Goal: Task Accomplishment & Management: Manage account settings

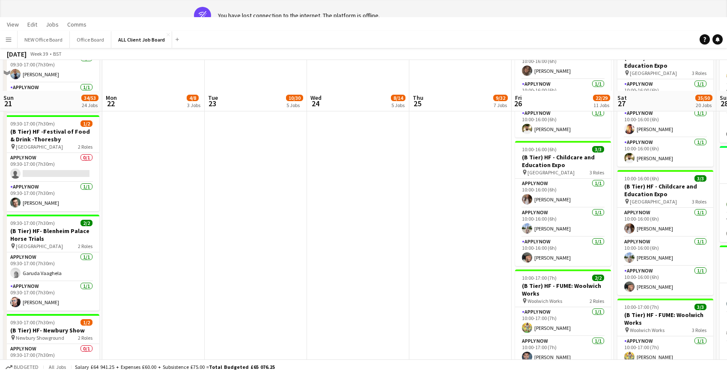
scroll to position [0, 247]
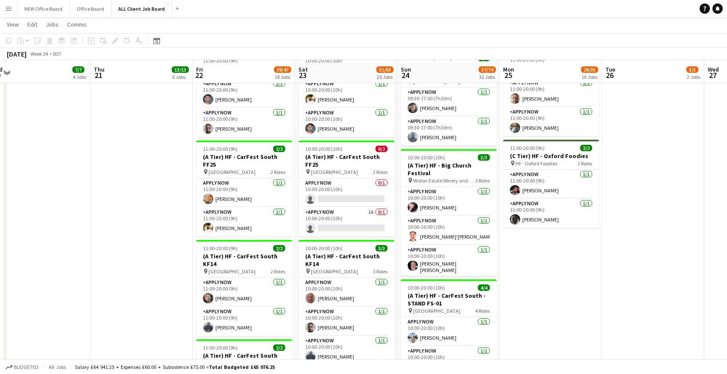
scroll to position [1069, 0]
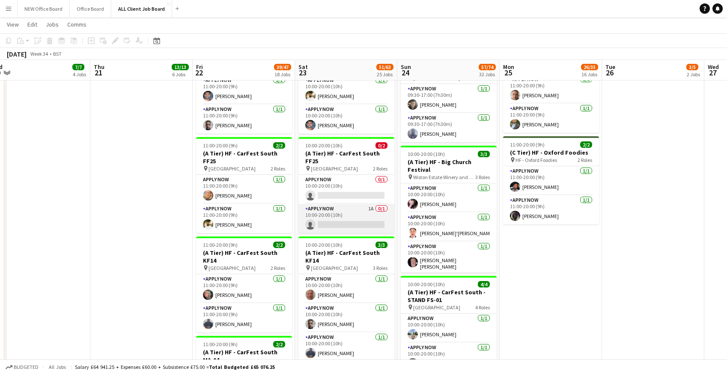
click at [333, 209] on app-card-role "APPLY NOW 1A 0/1 10:00-20:00 (10h) single-neutral-actions" at bounding box center [347, 218] width 96 height 29
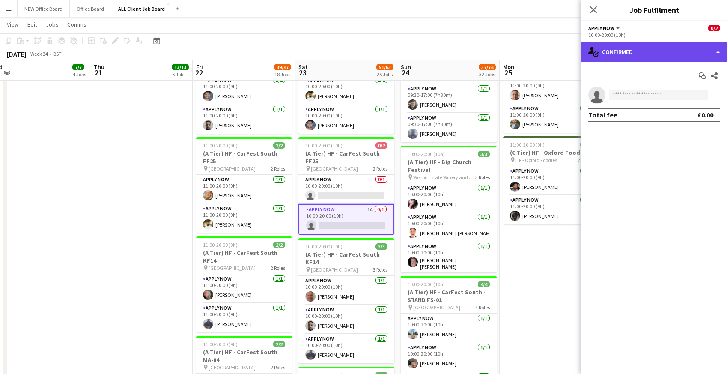
click at [646, 53] on div "single-neutral-actions-check-2 Confirmed" at bounding box center [655, 52] width 146 height 21
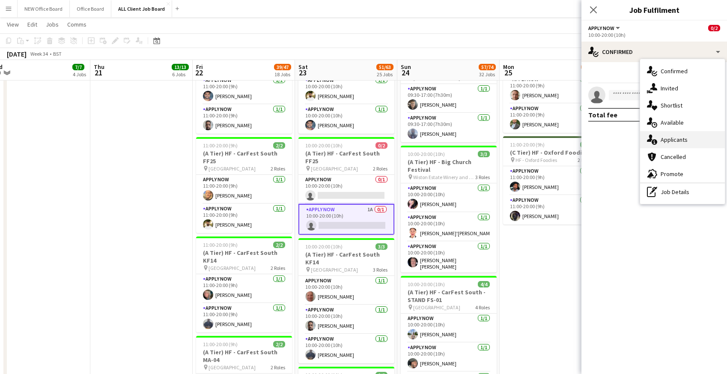
click at [667, 140] on div "single-neutral-actions-information Applicants" at bounding box center [682, 139] width 85 height 17
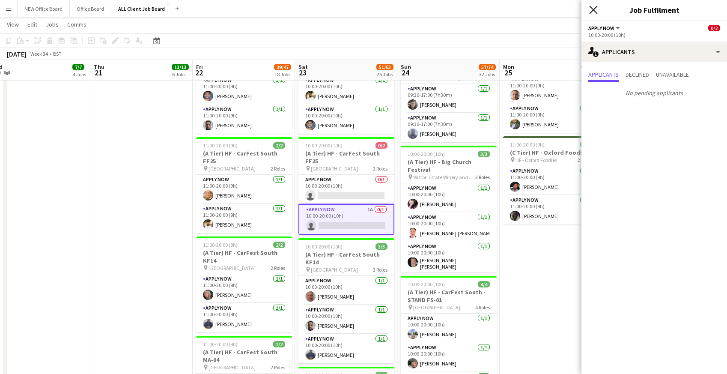
click at [595, 7] on icon "Close pop-in" at bounding box center [593, 10] width 8 height 8
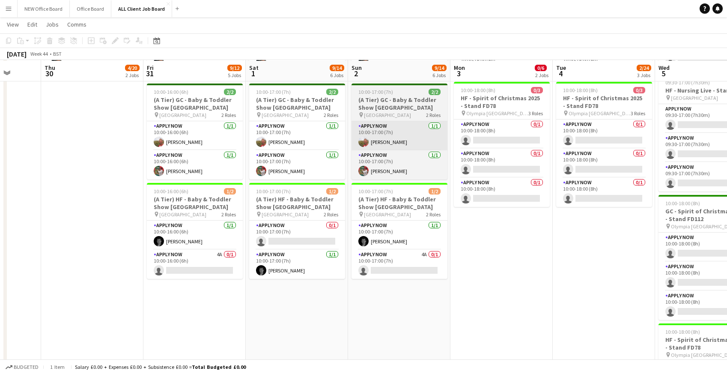
scroll to position [407, 0]
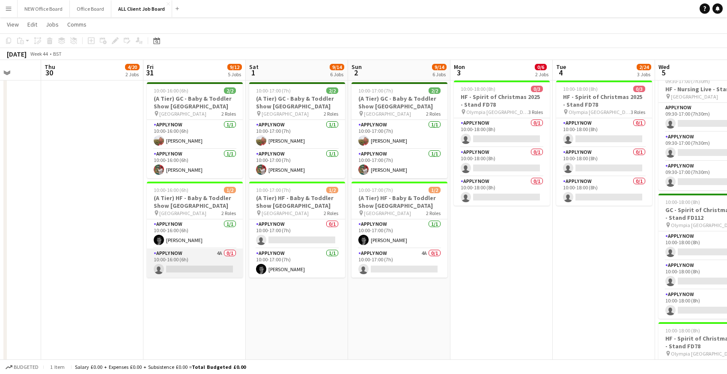
click at [190, 260] on app-card-role "APPLY NOW 4A 0/1 10:00-16:00 (6h) single-neutral-actions" at bounding box center [195, 262] width 96 height 29
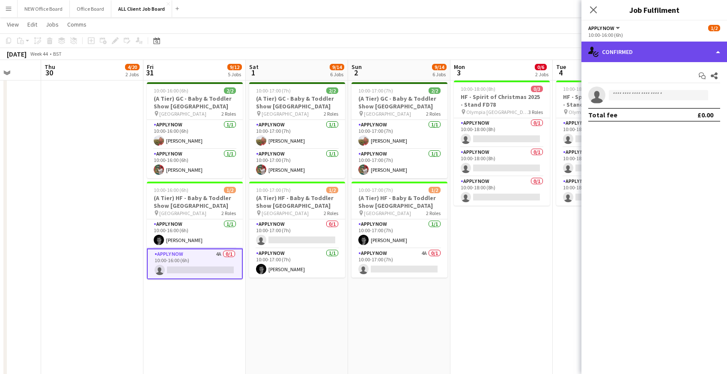
click at [624, 54] on div "single-neutral-actions-check-2 Confirmed" at bounding box center [655, 52] width 146 height 21
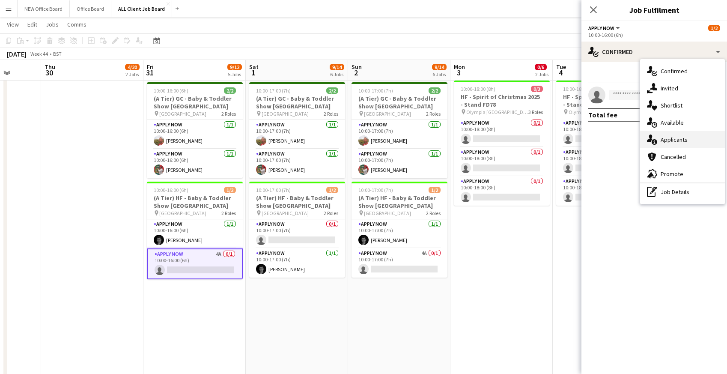
click at [668, 138] on div "single-neutral-actions-information Applicants" at bounding box center [682, 139] width 85 height 17
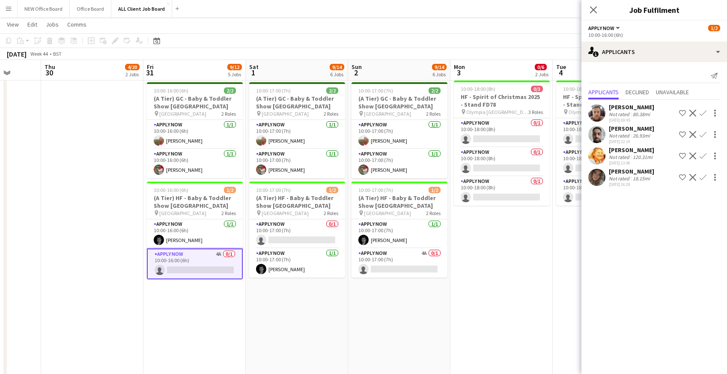
click at [540, 21] on app-page-menu "View Day view expanded Day view collapsed Month view Date picker Jump to today …" at bounding box center [363, 25] width 727 height 16
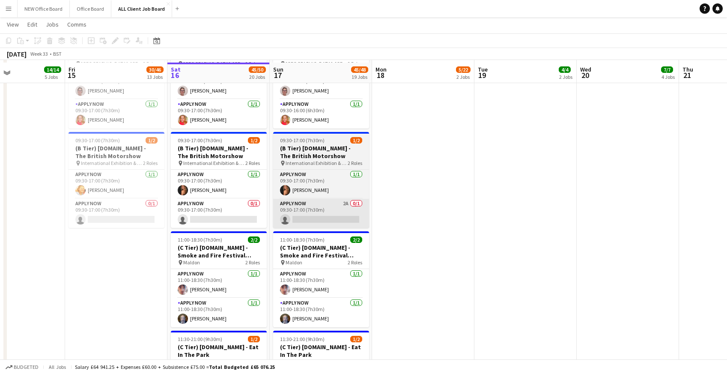
scroll to position [3312, 0]
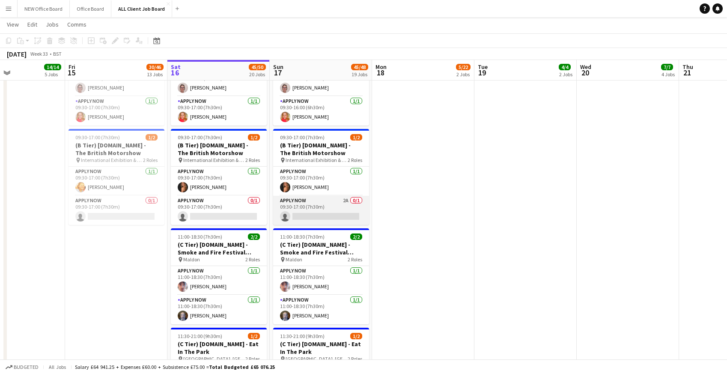
click at [320, 210] on app-card-role "APPLY NOW 2A 0/1 09:30-17:00 (7h30m) single-neutral-actions" at bounding box center [321, 210] width 96 height 29
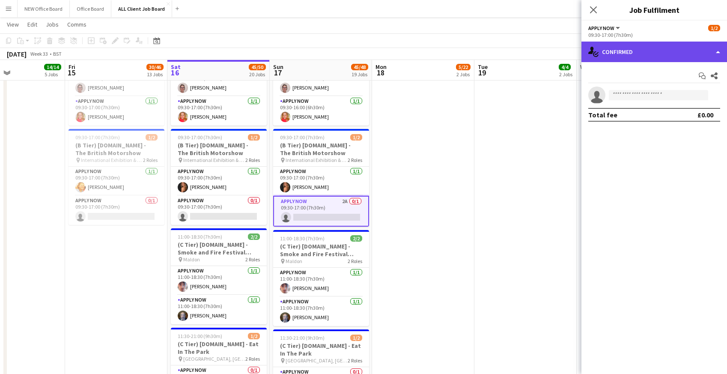
click at [645, 49] on div "single-neutral-actions-check-2 Confirmed" at bounding box center [655, 52] width 146 height 21
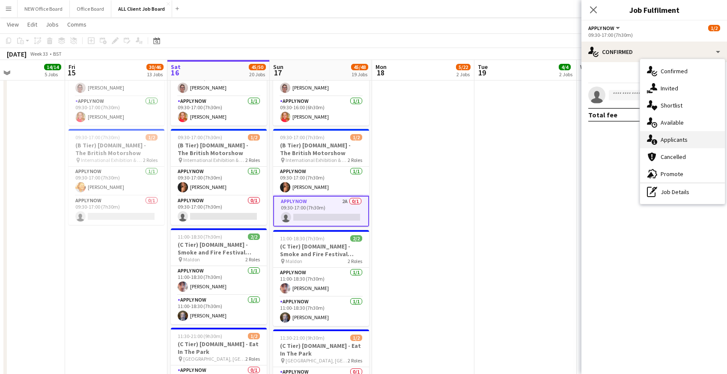
click at [656, 142] on icon at bounding box center [655, 142] width 6 height 6
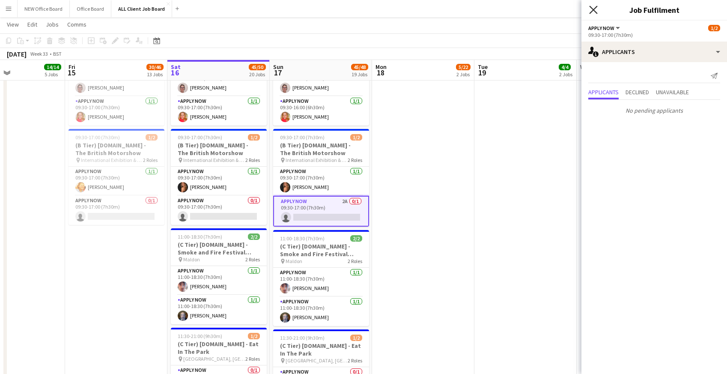
click at [594, 11] on icon at bounding box center [593, 10] width 8 height 8
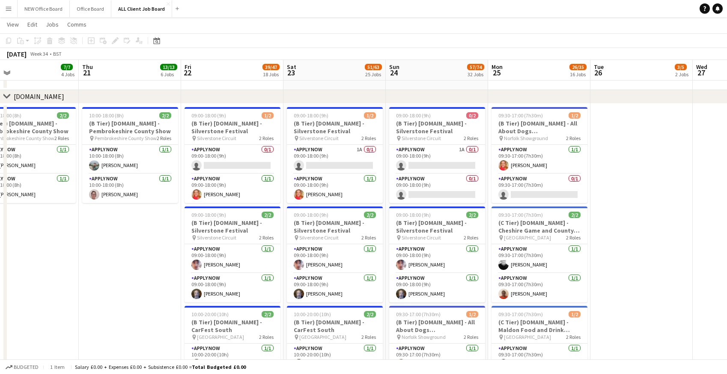
scroll to position [3098, 0]
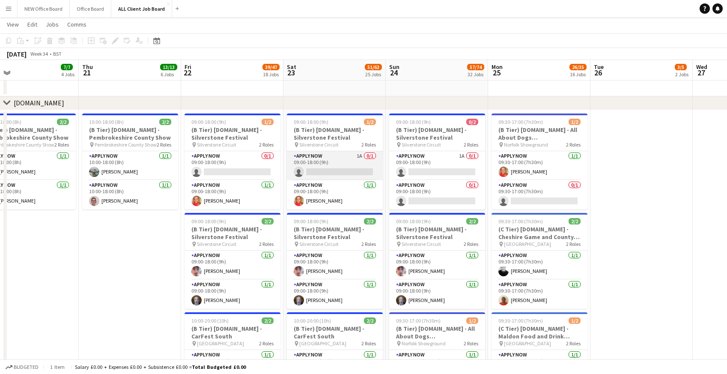
click at [341, 162] on app-card-role "APPLY NOW 1A 0/1 09:00-18:00 (9h) single-neutral-actions" at bounding box center [335, 165] width 96 height 29
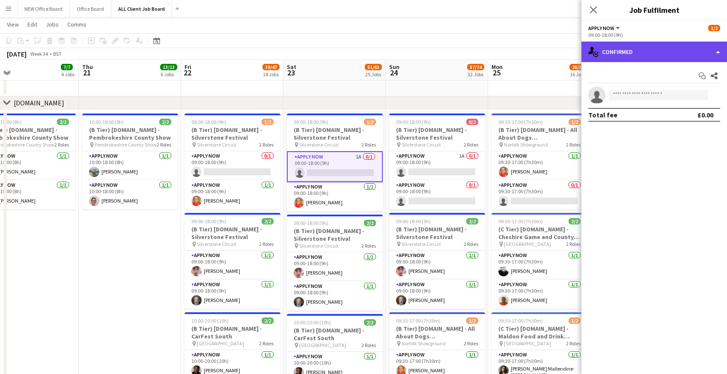
click at [629, 61] on div "single-neutral-actions-check-2 Confirmed" at bounding box center [655, 52] width 146 height 21
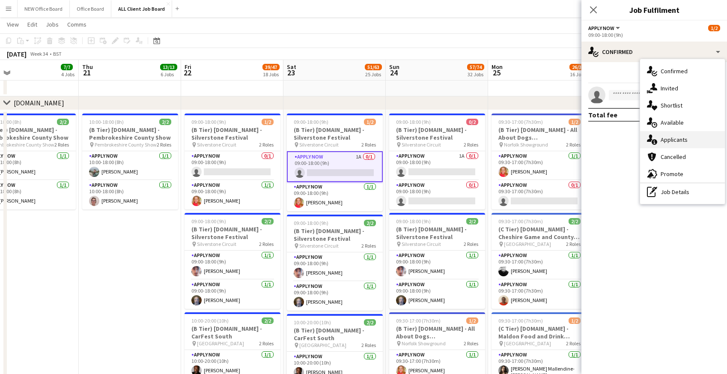
click at [654, 141] on icon at bounding box center [655, 142] width 6 height 6
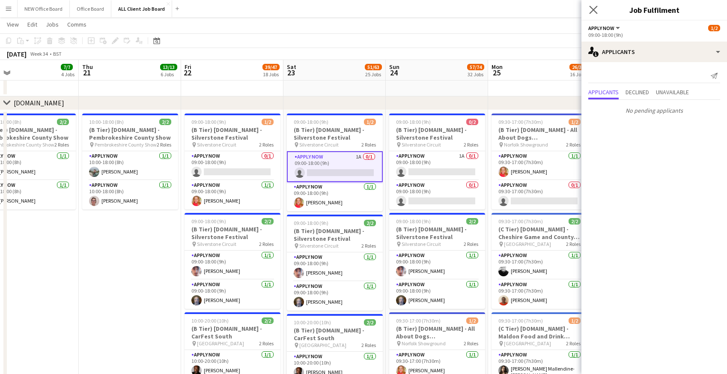
click at [598, 12] on app-icon "Close pop-in" at bounding box center [594, 10] width 12 height 12
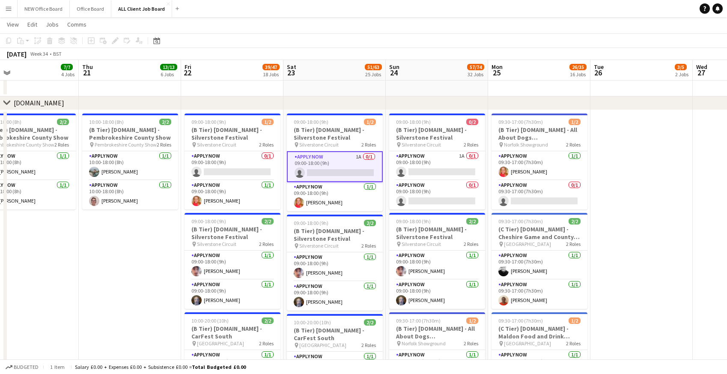
click at [427, 68] on app-board-header-date "Sun 24 57/74 32 Jobs" at bounding box center [437, 70] width 102 height 21
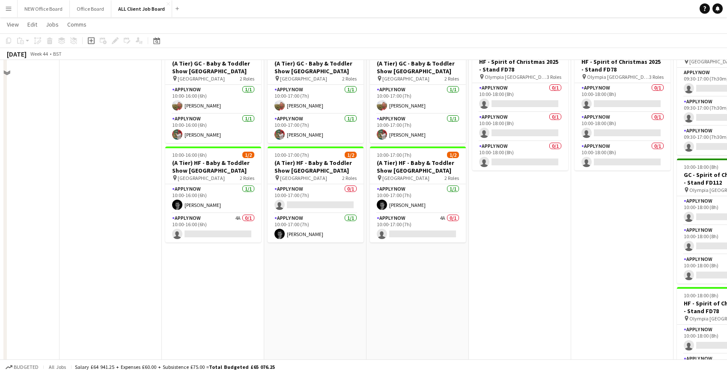
scroll to position [444, 0]
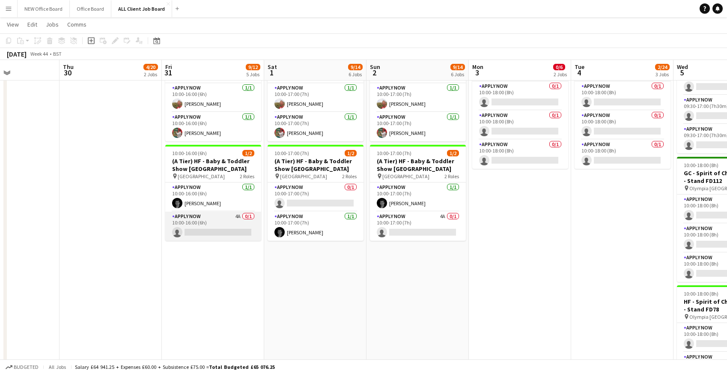
click at [185, 220] on app-card-role "APPLY NOW 4A 0/1 10:00-16:00 (6h) single-neutral-actions" at bounding box center [213, 226] width 96 height 29
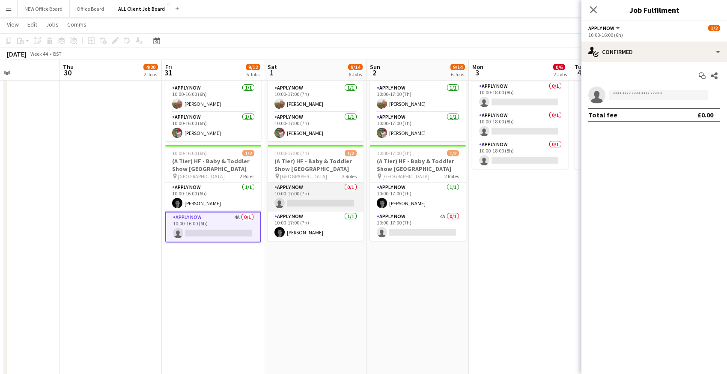
click at [303, 190] on app-card-role "APPLY NOW 0/1 10:00-17:00 (7h) single-neutral-actions" at bounding box center [316, 196] width 96 height 29
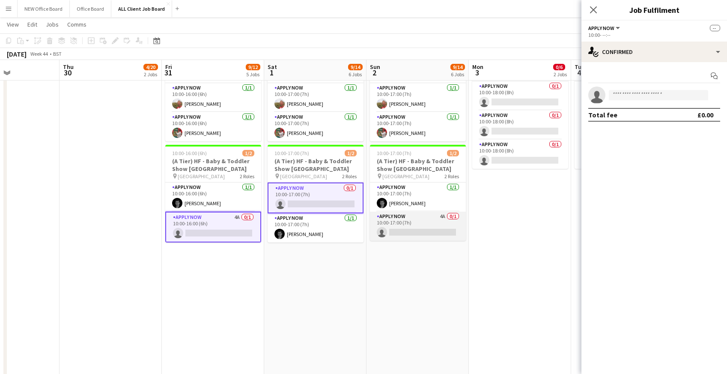
click at [439, 223] on app-card-role "APPLY NOW 4A 0/1 10:00-17:00 (7h) single-neutral-actions" at bounding box center [418, 226] width 96 height 29
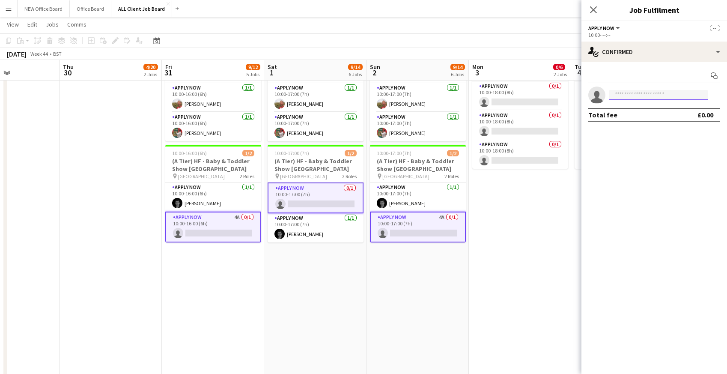
click at [669, 97] on input at bounding box center [658, 95] width 99 height 10
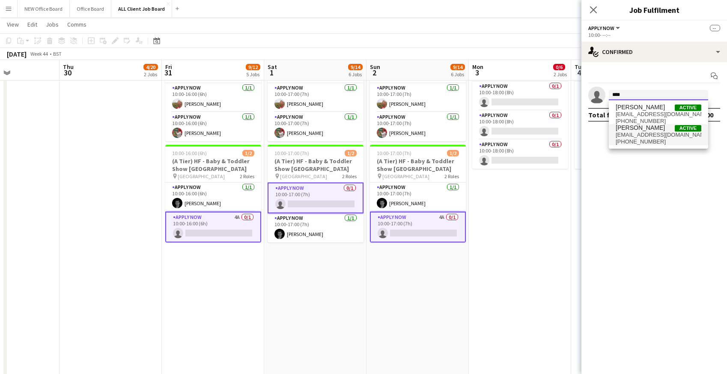
type input "****"
click at [633, 135] on span "laphamrory@gmail.com" at bounding box center [659, 134] width 86 height 7
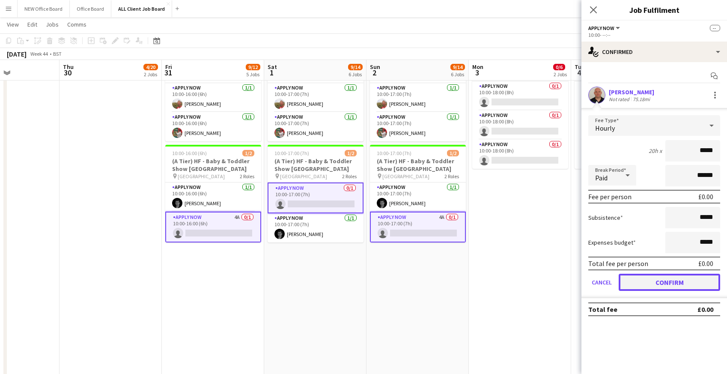
click at [640, 286] on button "Confirm" at bounding box center [670, 282] width 102 height 17
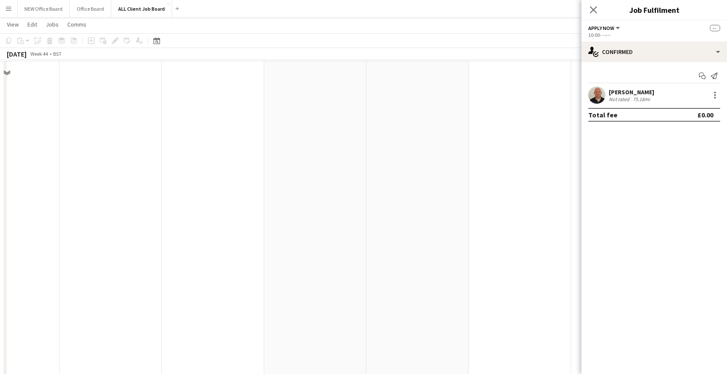
scroll to position [678, 0]
click at [595, 8] on icon at bounding box center [593, 10] width 8 height 8
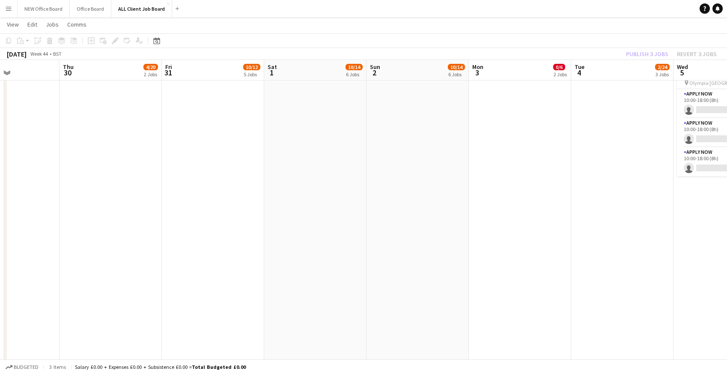
click at [624, 40] on app-toolbar "Copy Paste Paste Command V Paste with crew Command Shift V Paste linked Job Del…" at bounding box center [363, 40] width 727 height 15
click at [639, 55] on button "Publish 3 jobs" at bounding box center [647, 53] width 49 height 11
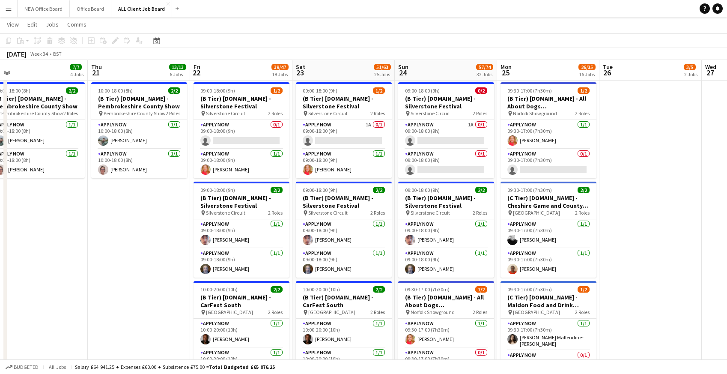
scroll to position [0, 322]
click at [351, 126] on app-card-role "APPLY NOW 1A 0/1 09:00-18:00 (9h) single-neutral-actions" at bounding box center [344, 134] width 96 height 29
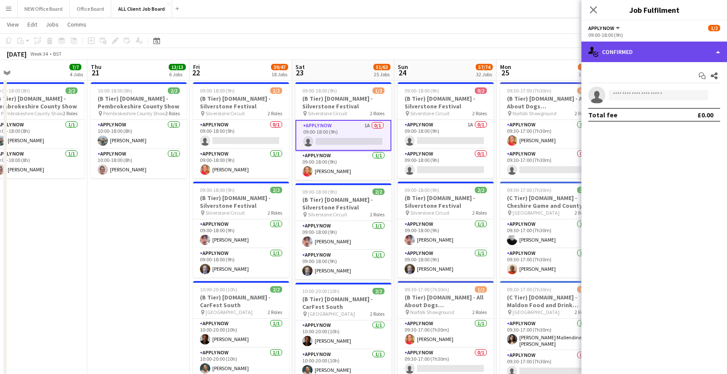
click at [631, 52] on div "single-neutral-actions-check-2 Confirmed" at bounding box center [655, 52] width 146 height 21
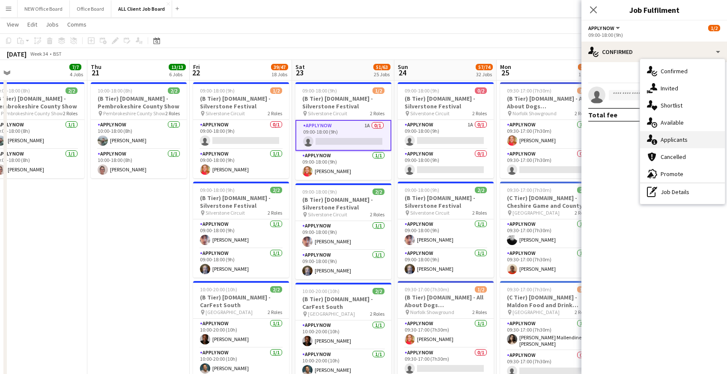
click at [653, 137] on icon "single-neutral-actions-information" at bounding box center [652, 139] width 10 height 10
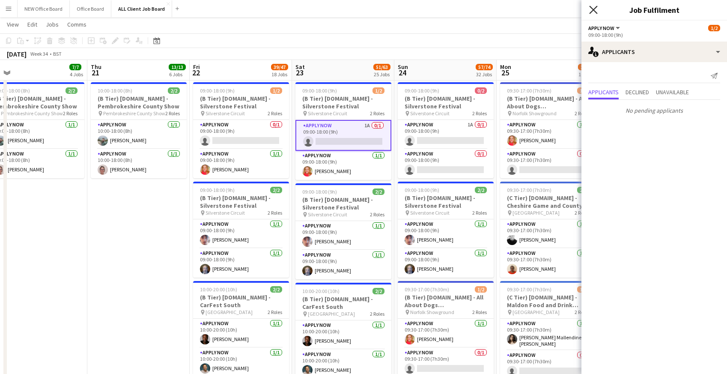
click at [595, 10] on icon "Close pop-in" at bounding box center [593, 10] width 8 height 8
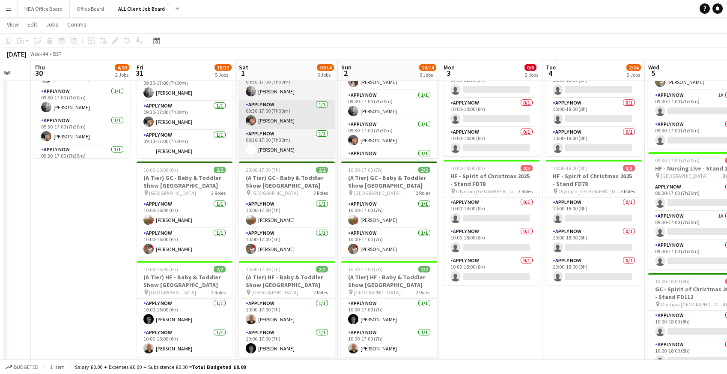
scroll to position [330, 0]
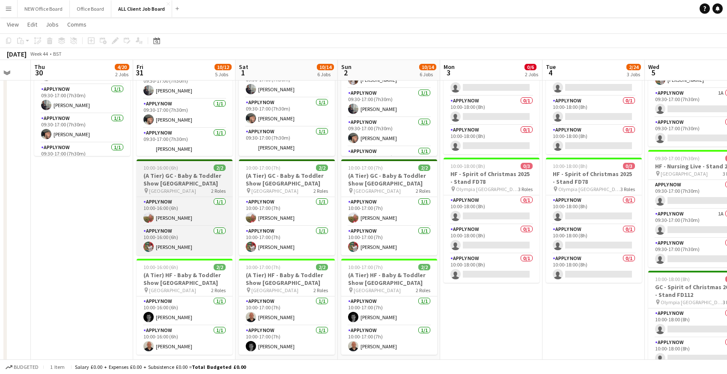
click at [190, 172] on h3 "(A Tier) GC - Baby & Toddler Show Stoneleigh Park" at bounding box center [185, 179] width 96 height 15
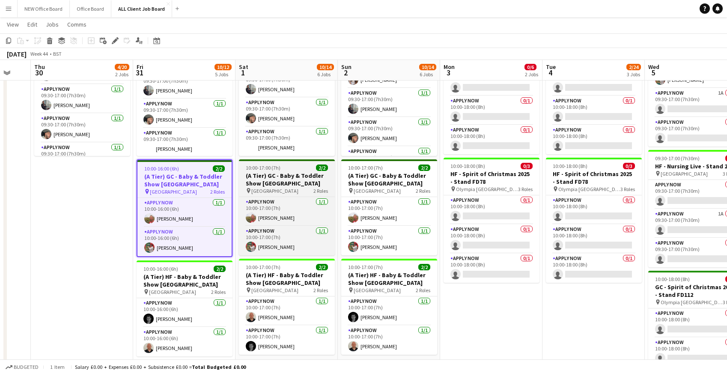
click at [293, 175] on h3 "(A Tier) GC - Baby & Toddler Show Stoneleigh Park" at bounding box center [287, 179] width 96 height 15
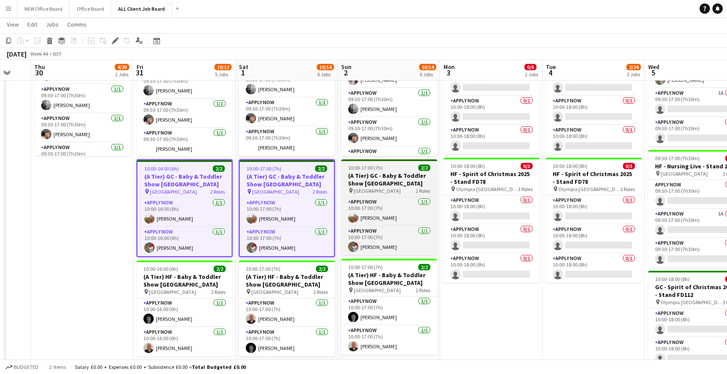
click at [363, 178] on h3 "(A Tier) GC - Baby & Toddler Show Stoneleigh Park" at bounding box center [389, 179] width 96 height 15
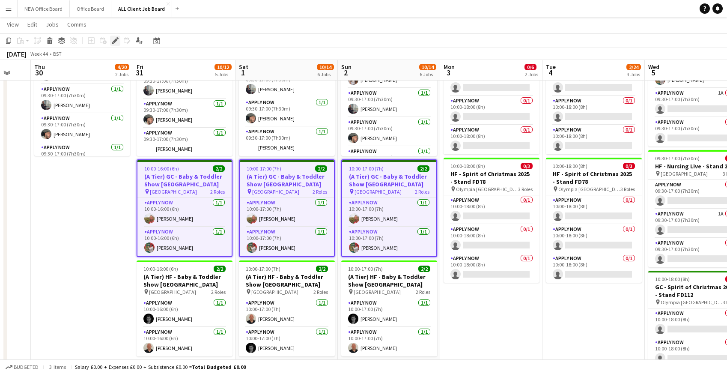
click at [116, 40] on icon at bounding box center [115, 41] width 5 height 5
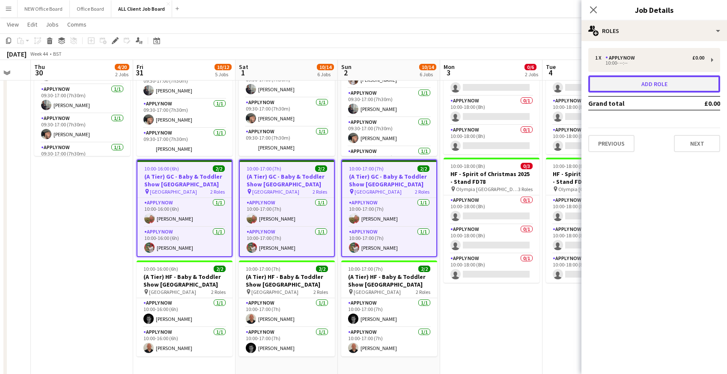
click at [671, 84] on button "Add role" at bounding box center [654, 83] width 132 height 17
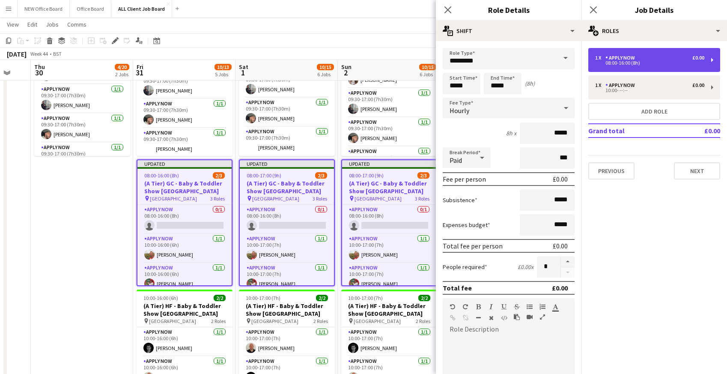
click at [612, 62] on div "08:00-16:00 (8h)" at bounding box center [649, 63] width 109 height 4
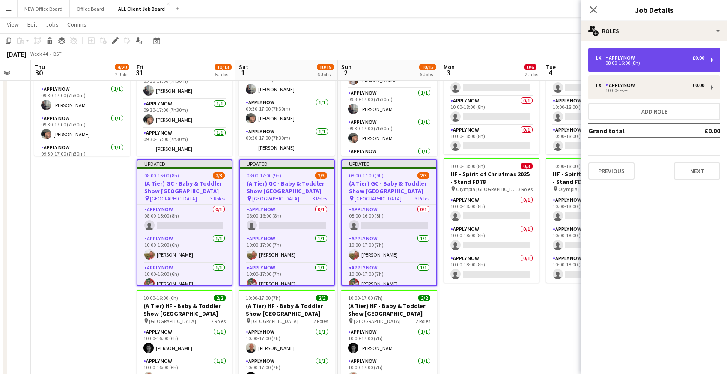
click at [612, 62] on div "08:00-16:00 (8h)" at bounding box center [649, 63] width 109 height 4
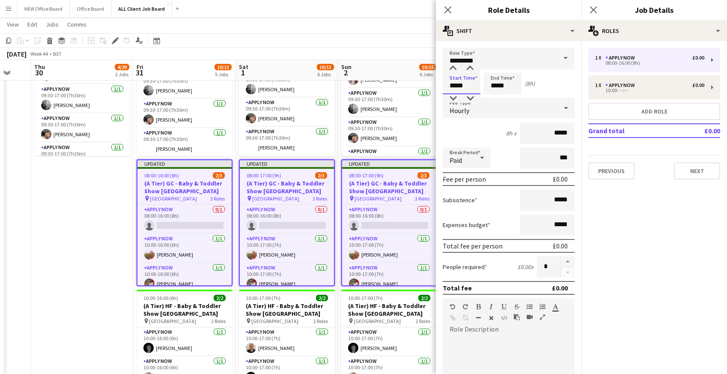
drag, startPoint x: 446, startPoint y: 84, endPoint x: 478, endPoint y: 85, distance: 31.7
click at [478, 85] on input "*****" at bounding box center [462, 83] width 38 height 21
type input "*****"
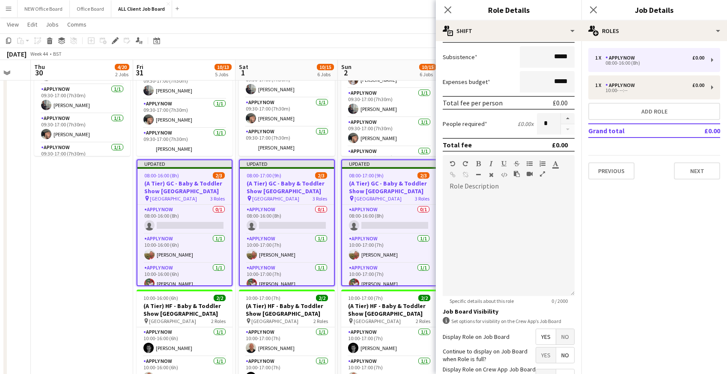
scroll to position [194, 0]
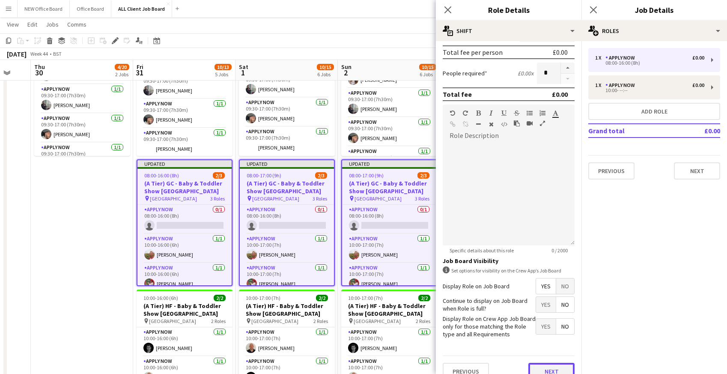
click at [553, 370] on button "Next" at bounding box center [551, 371] width 46 height 17
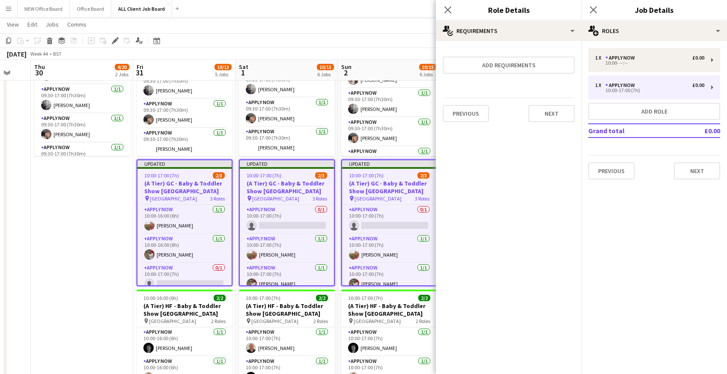
scroll to position [0, 0]
click at [446, 9] on icon "Close pop-in" at bounding box center [448, 10] width 8 height 8
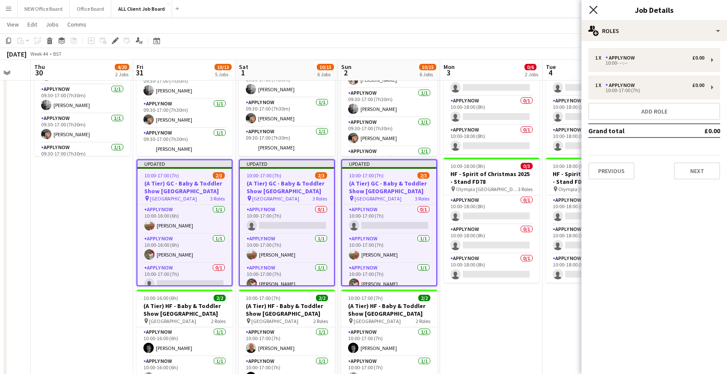
click at [591, 9] on icon "Close pop-in" at bounding box center [593, 10] width 8 height 8
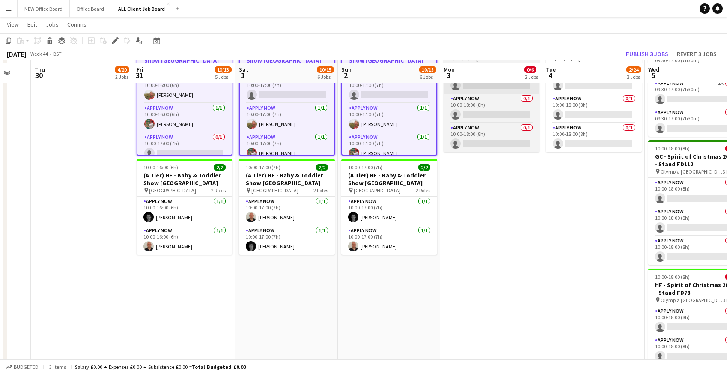
scroll to position [460, 0]
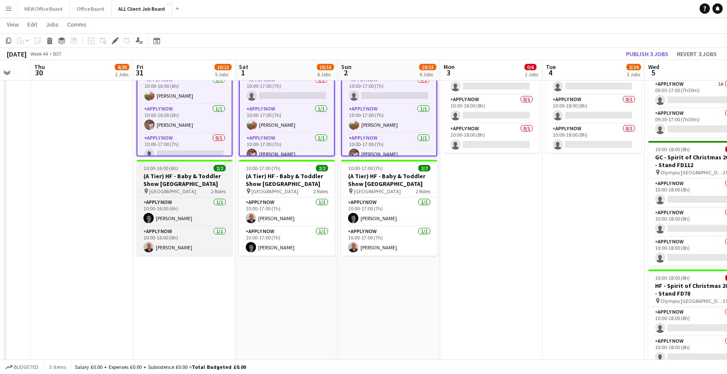
click at [152, 166] on span "10:00-16:00 (6h)" at bounding box center [160, 168] width 35 height 6
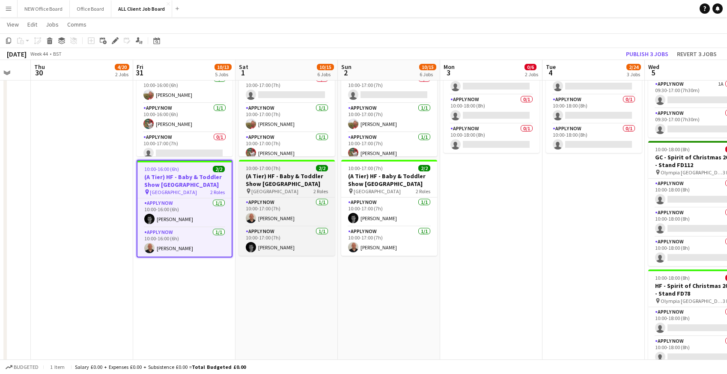
click at [259, 169] on span "10:00-17:00 (7h)" at bounding box center [263, 168] width 35 height 6
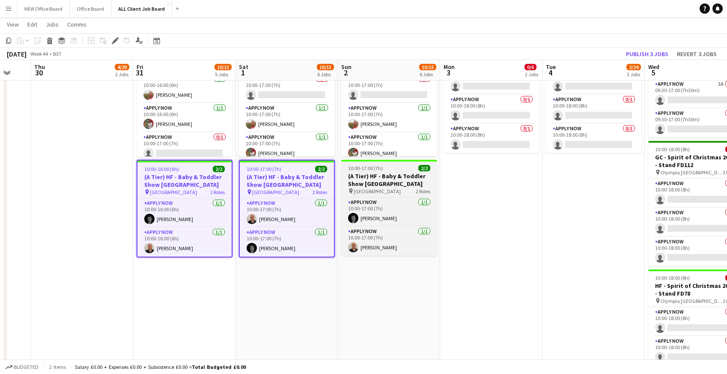
click at [363, 166] on span "10:00-17:00 (7h)" at bounding box center [365, 168] width 35 height 6
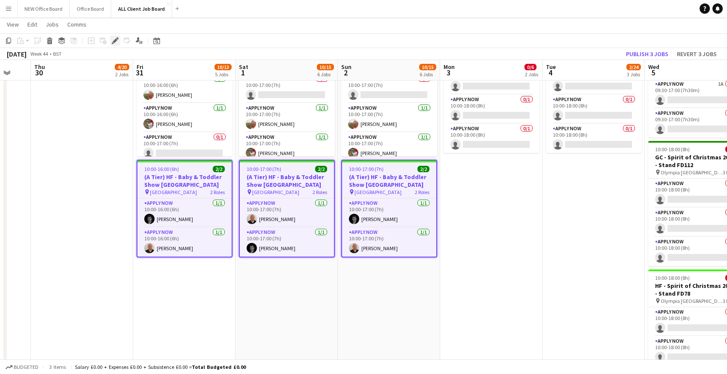
click at [116, 42] on icon "Edit" at bounding box center [115, 40] width 7 height 7
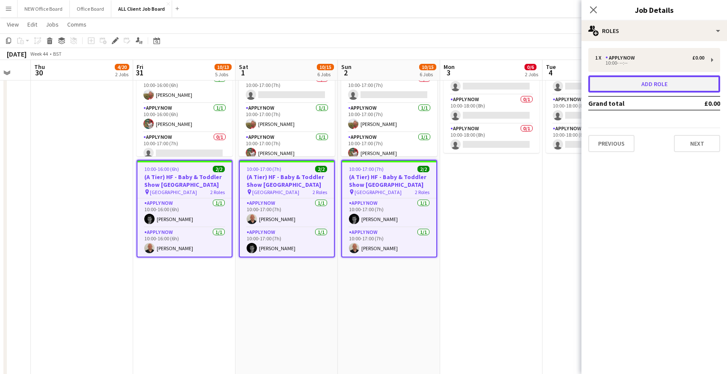
click at [627, 85] on button "Add role" at bounding box center [654, 83] width 132 height 17
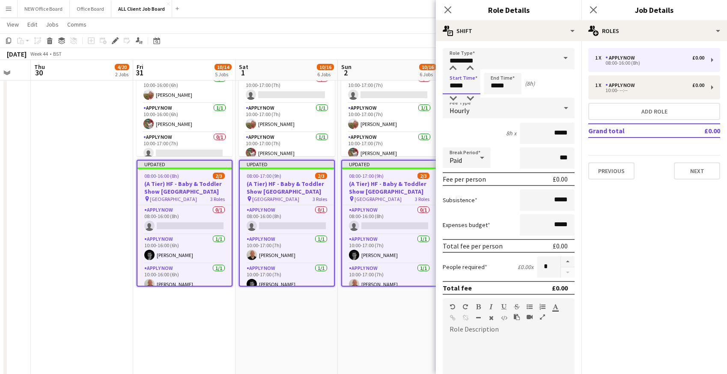
drag, startPoint x: 448, startPoint y: 84, endPoint x: 476, endPoint y: 85, distance: 27.9
click at [476, 85] on input "*****" at bounding box center [462, 83] width 38 height 21
type input "*****"
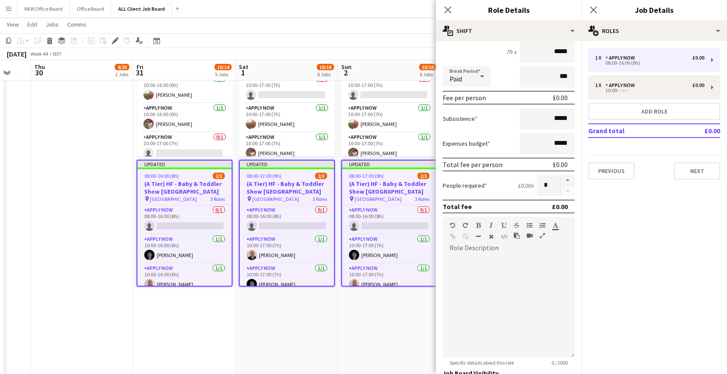
scroll to position [206, 0]
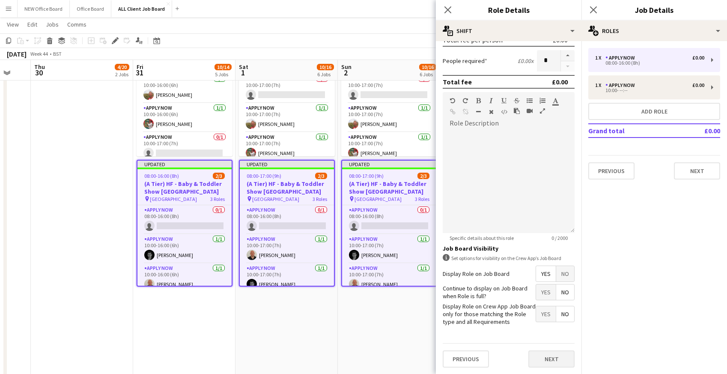
type input "*****"
click at [554, 361] on button "Next" at bounding box center [551, 358] width 46 height 17
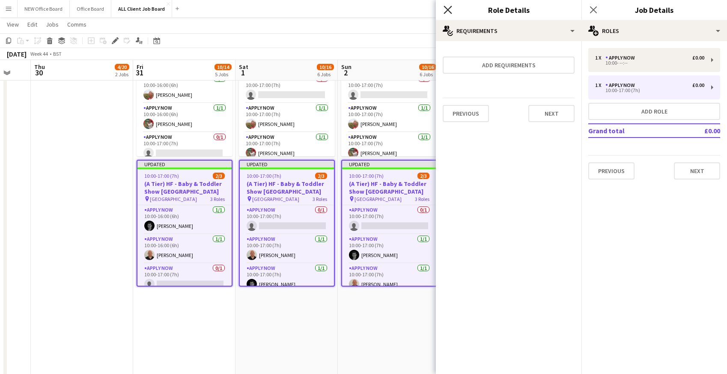
click at [446, 12] on icon "Close pop-in" at bounding box center [448, 10] width 8 height 8
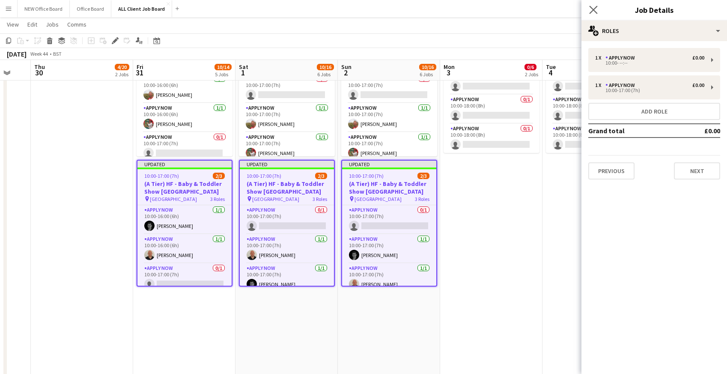
click at [589, 10] on app-icon "Close pop-in" at bounding box center [594, 10] width 12 height 12
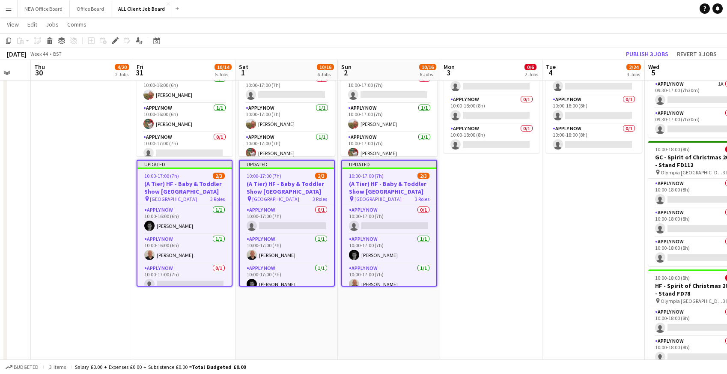
click at [591, 14] on app-navbar "Menu Boards Boards Boards All jobs Status Workforce Workforce My Workforce Recr…" at bounding box center [363, 8] width 727 height 17
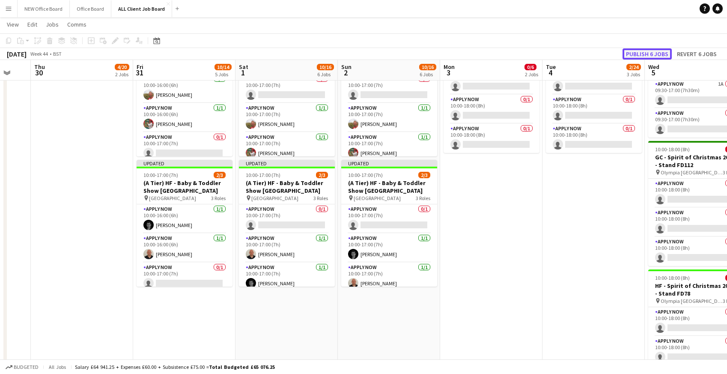
click at [638, 50] on button "Publish 6 jobs" at bounding box center [647, 53] width 49 height 11
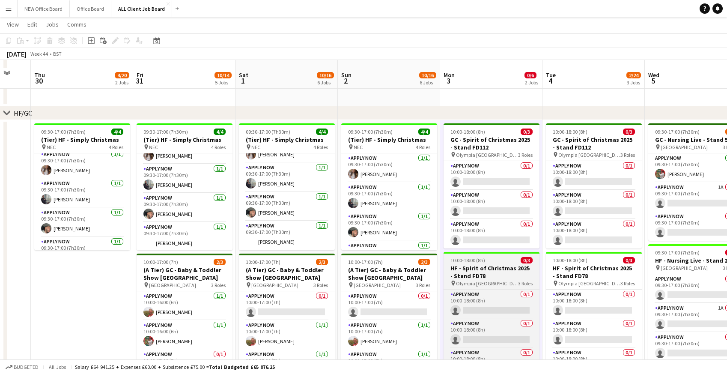
scroll to position [253, 0]
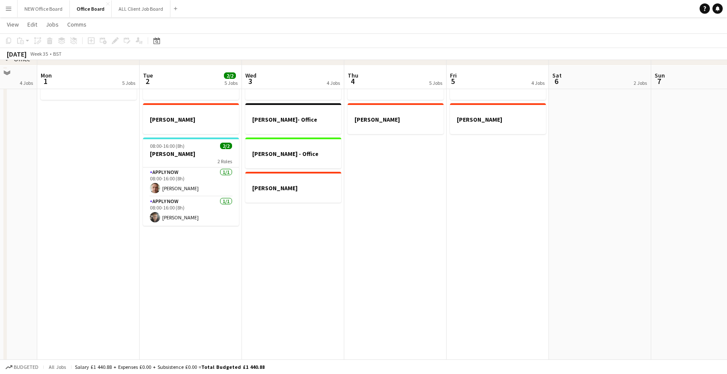
scroll to position [64, 0]
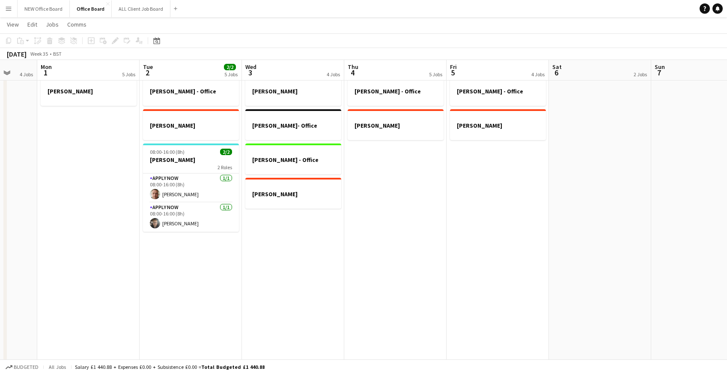
click at [172, 253] on app-date-cell "Kristina - Office Sarah Lawani 08:00-16:00 (8h) 2/2 Dan 2 Roles APPLY NOW 1/1 0…" at bounding box center [191, 229] width 102 height 315
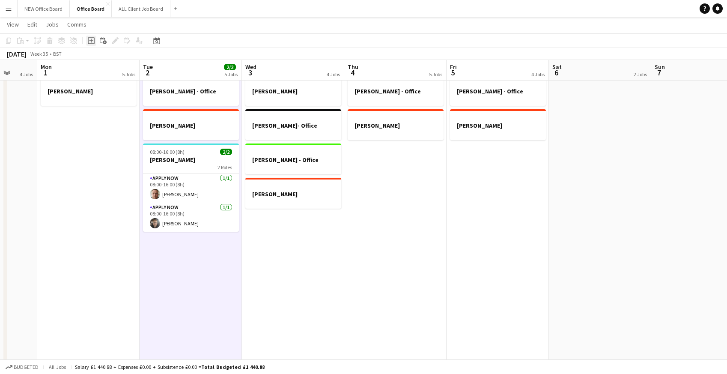
click at [93, 43] on icon "Add job" at bounding box center [91, 40] width 7 height 7
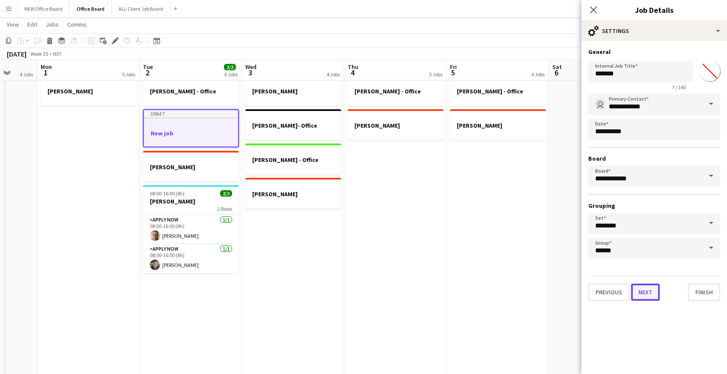
click at [644, 296] on button "Next" at bounding box center [645, 292] width 29 height 17
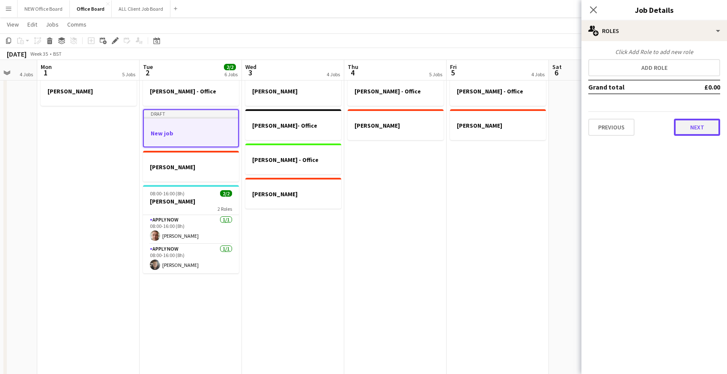
click at [683, 133] on button "Next" at bounding box center [697, 127] width 46 height 17
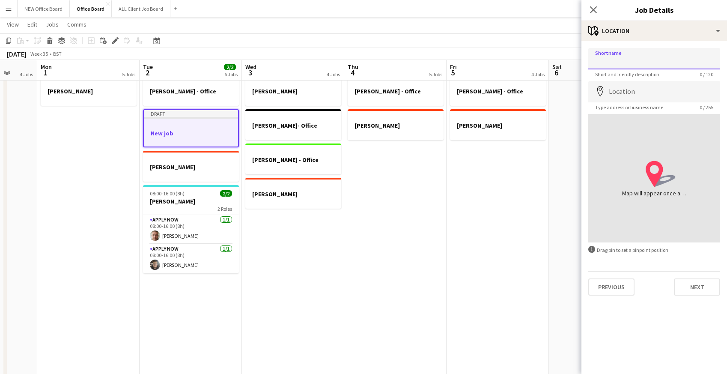
click at [646, 60] on input "Shortname" at bounding box center [654, 58] width 132 height 21
click at [617, 58] on input "Shortname" at bounding box center [654, 58] width 132 height 21
click at [689, 289] on button "Next" at bounding box center [697, 286] width 46 height 17
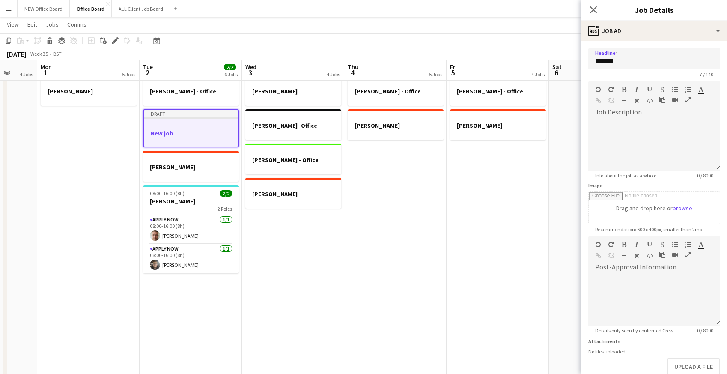
click at [629, 63] on input "*******" at bounding box center [654, 58] width 132 height 21
drag, startPoint x: 595, startPoint y: 62, endPoint x: 641, endPoint y: 63, distance: 46.3
click at [641, 63] on input "*******" at bounding box center [654, 58] width 132 height 21
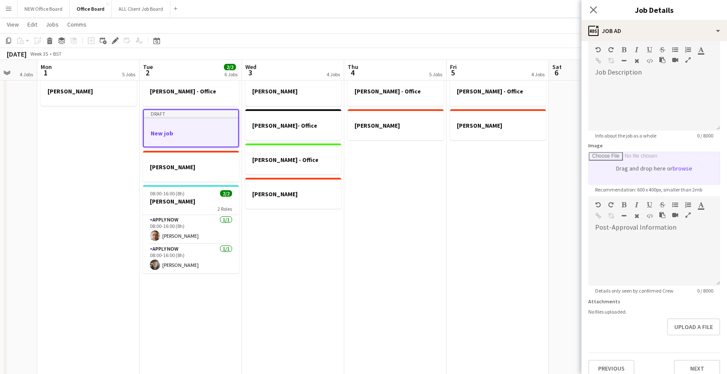
scroll to position [49, 0]
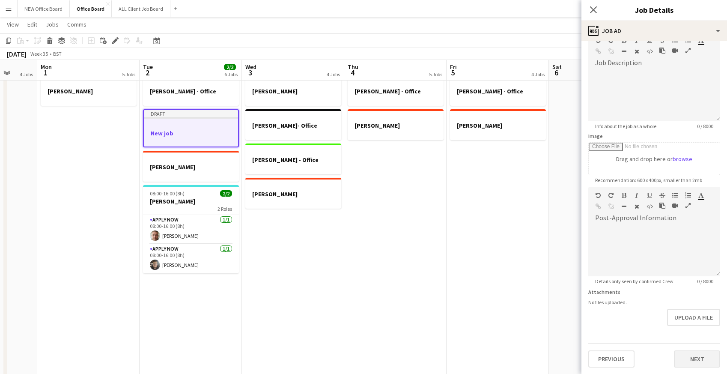
type input "**********"
click at [701, 357] on button "Next" at bounding box center [697, 358] width 46 height 17
type input "*******"
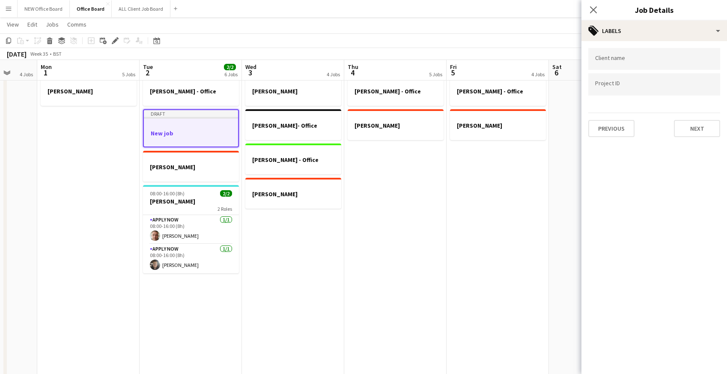
scroll to position [0, 0]
click at [699, 132] on button "Next" at bounding box center [697, 128] width 46 height 17
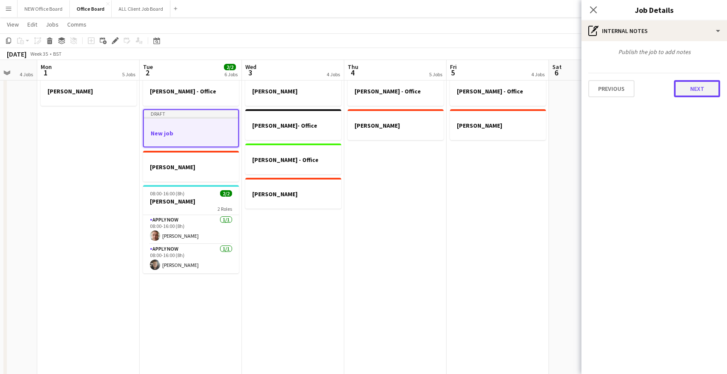
click at [693, 90] on button "Next" at bounding box center [697, 88] width 46 height 17
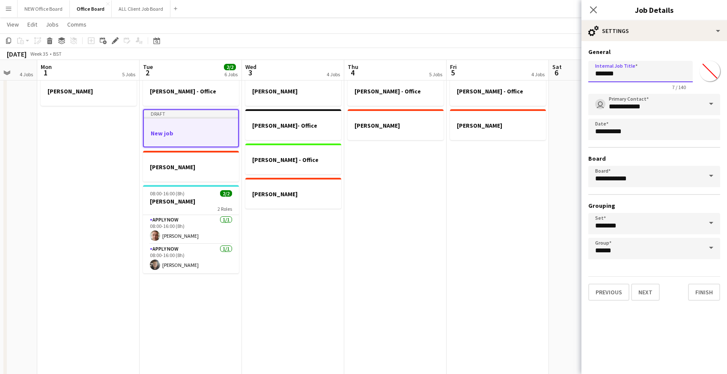
drag, startPoint x: 626, startPoint y: 73, endPoint x: 580, endPoint y: 75, distance: 45.9
type input "**********"
click at [644, 297] on button "Next" at bounding box center [645, 292] width 29 height 17
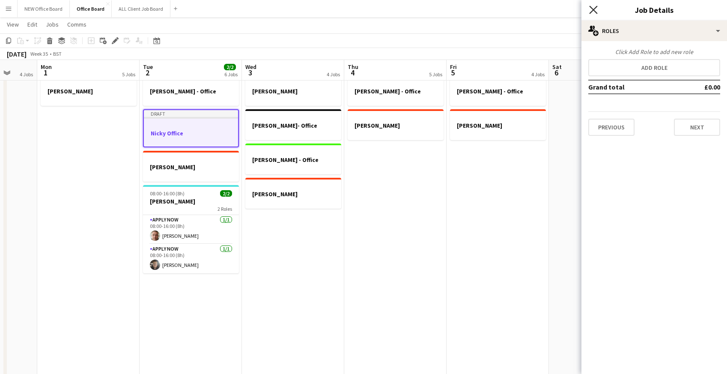
click at [594, 11] on icon "Close pop-in" at bounding box center [593, 10] width 8 height 8
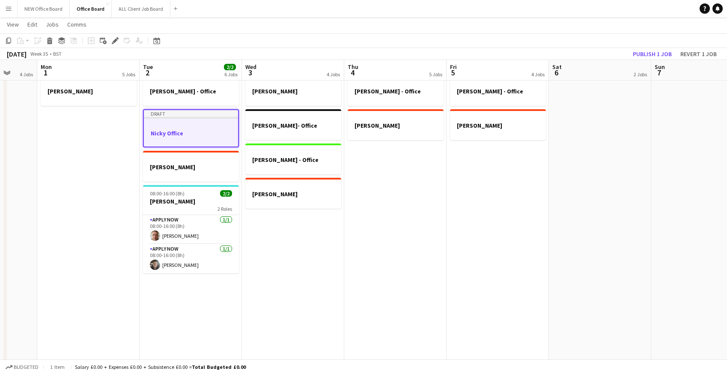
click at [595, 51] on div "September 2025 Week 35 • BST Publish 1 job Revert 1 job" at bounding box center [363, 54] width 727 height 12
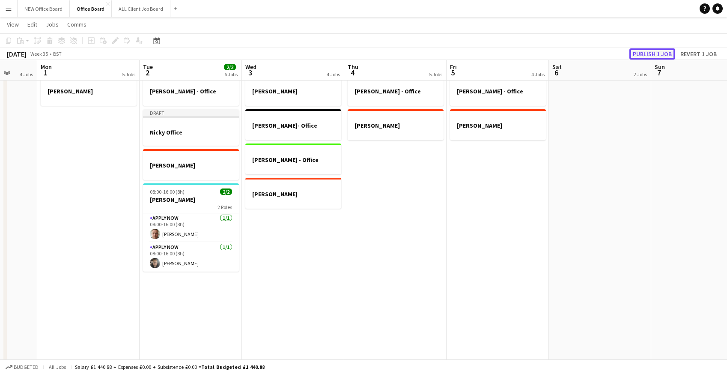
click at [644, 57] on button "Publish 1 job" at bounding box center [653, 53] width 46 height 11
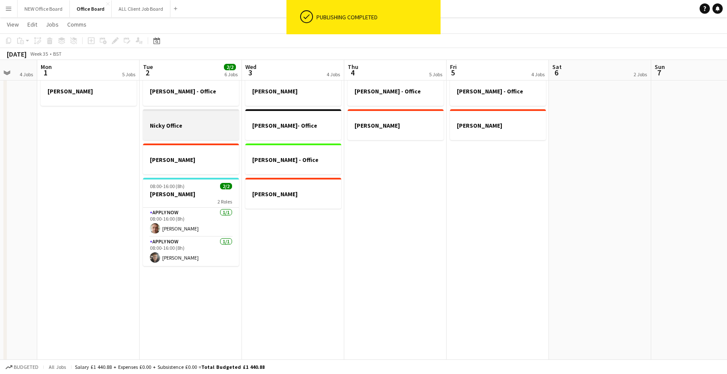
click at [194, 122] on h3 "Nicky Office" at bounding box center [191, 126] width 96 height 8
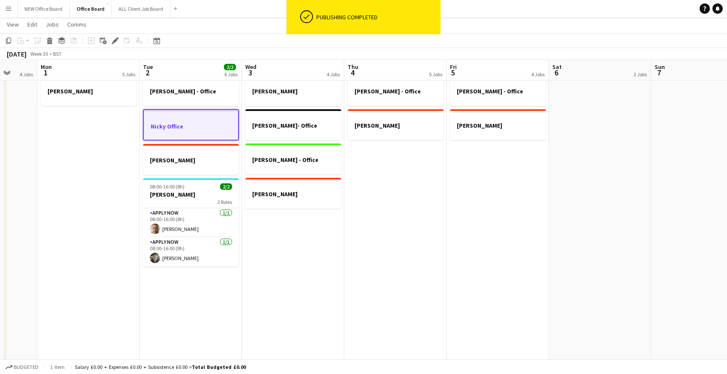
click at [273, 233] on app-date-cell "Dan Joe- Office Kristina - Office Sarah Lawani" at bounding box center [293, 229] width 102 height 315
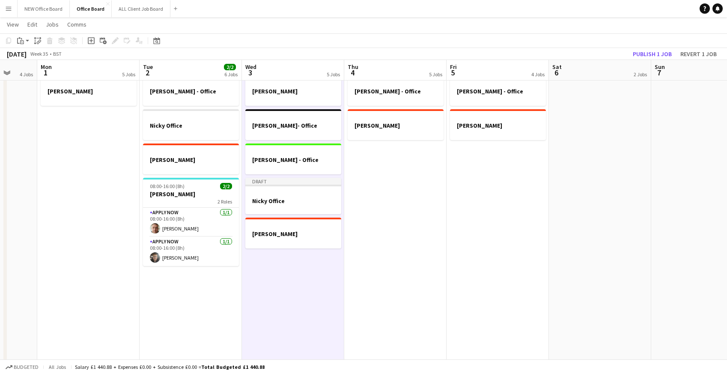
scroll to position [0, 270]
click at [382, 192] on app-date-cell "Kristina - Office Sarah Lawani" at bounding box center [395, 229] width 102 height 315
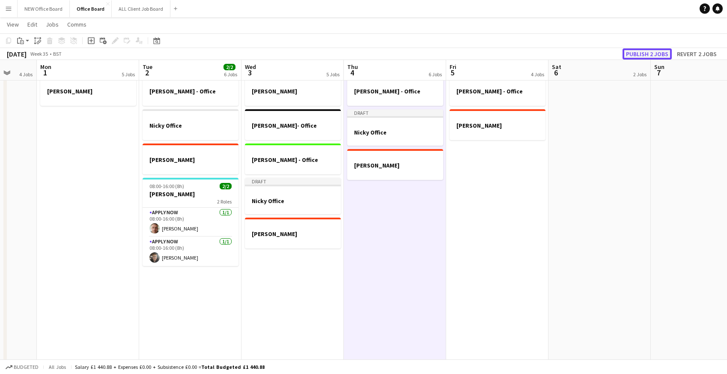
click at [658, 56] on button "Publish 2 jobs" at bounding box center [647, 53] width 49 height 11
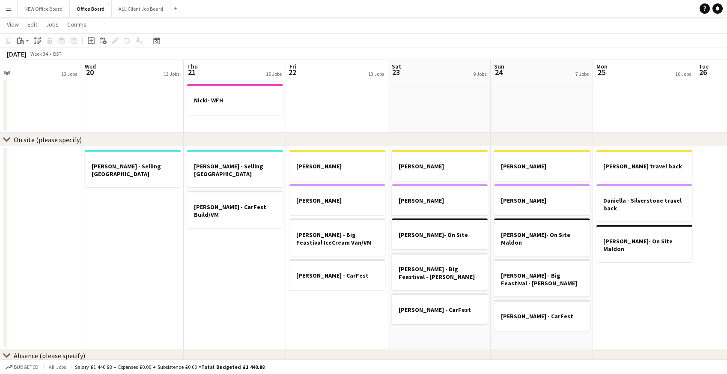
scroll to position [674, 0]
click at [324, 282] on div at bounding box center [338, 283] width 96 height 7
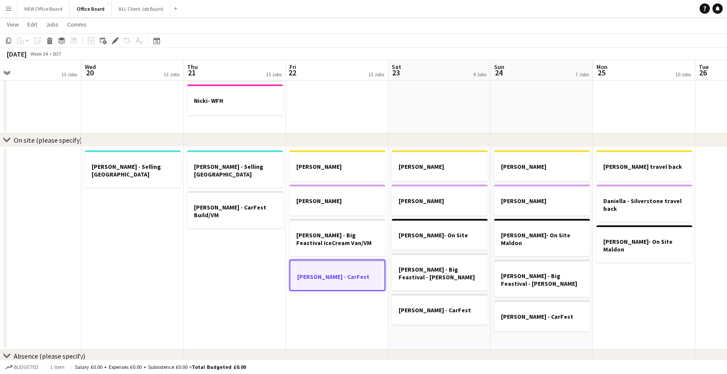
click at [209, 251] on app-date-cell "Dan - Selling Pembrokeshire Julie - CarFest Build/VM" at bounding box center [235, 248] width 102 height 203
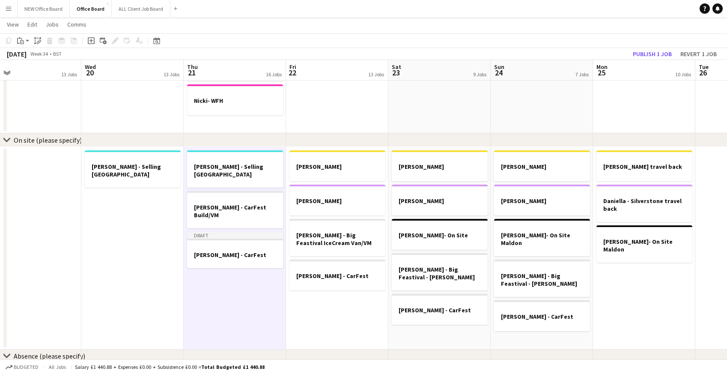
click at [221, 275] on app-date-cell "Dan - Selling Pembrokeshire Julie - CarFest Build/VM Draft Nicky - CarFest" at bounding box center [235, 248] width 102 height 203
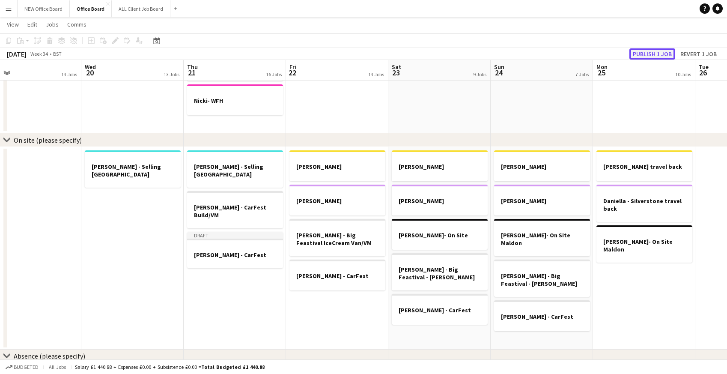
click at [663, 53] on button "Publish 1 job" at bounding box center [653, 53] width 46 height 11
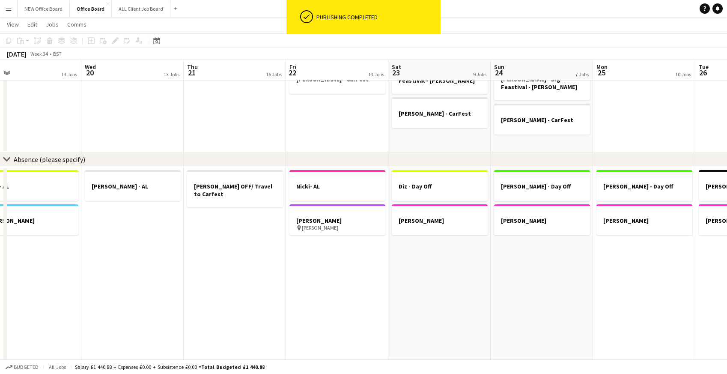
scroll to position [871, 0]
click at [246, 188] on h3 "Nicky OFF/ Travel to Carfest" at bounding box center [235, 189] width 96 height 15
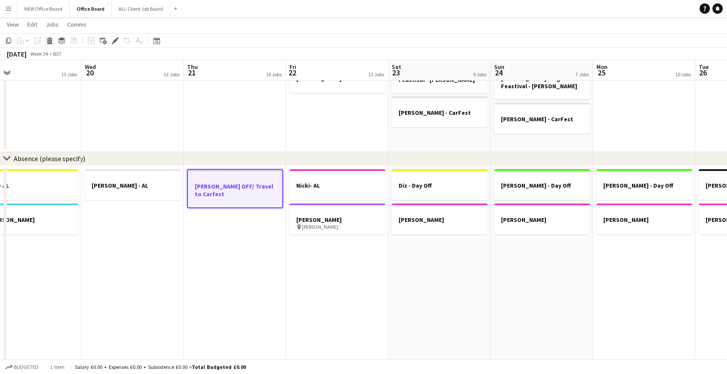
click at [51, 41] on icon at bounding box center [50, 42] width 5 height 4
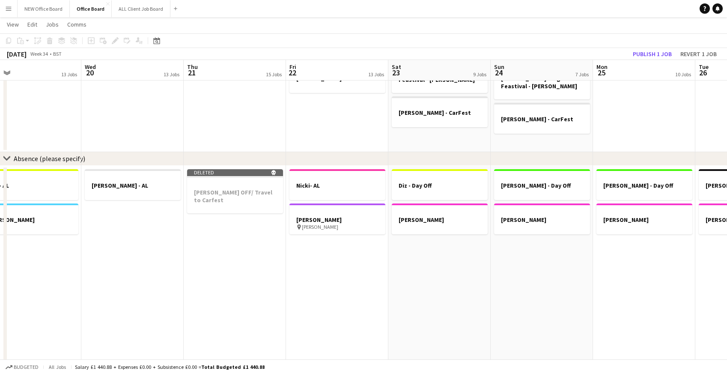
click at [237, 220] on app-date-cell "Deleted skull Nicky OFF/ Travel to Carfest" at bounding box center [235, 277] width 102 height 223
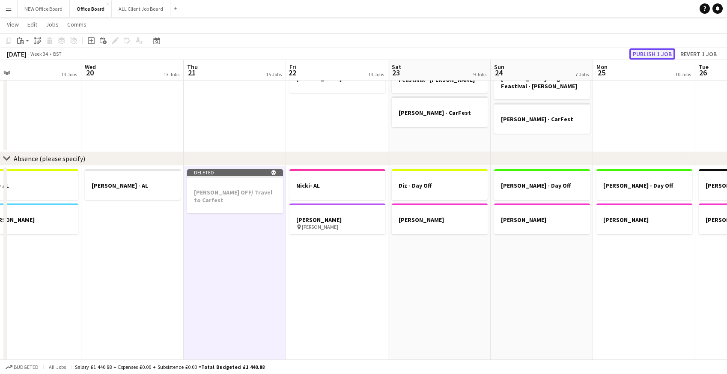
click at [657, 54] on button "Publish 1 job" at bounding box center [653, 53] width 46 height 11
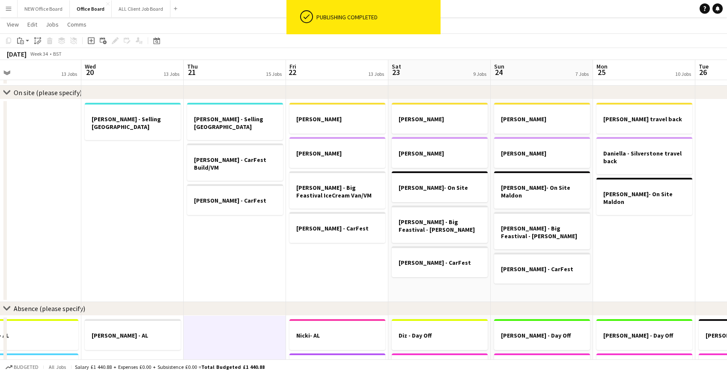
scroll to position [721, 0]
click at [226, 197] on h3 "[PERSON_NAME] - CarFest" at bounding box center [235, 201] width 96 height 8
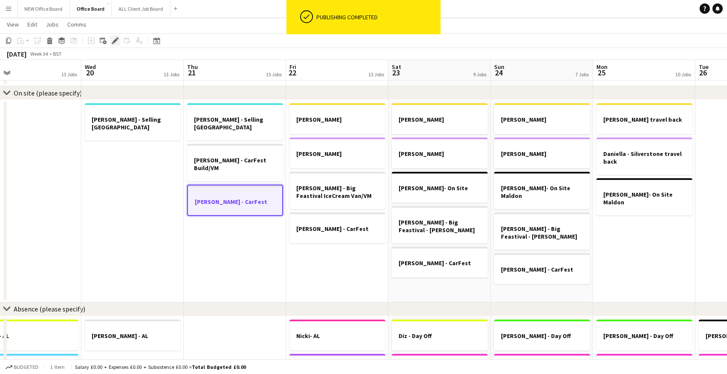
click at [115, 41] on icon at bounding box center [115, 41] width 5 height 5
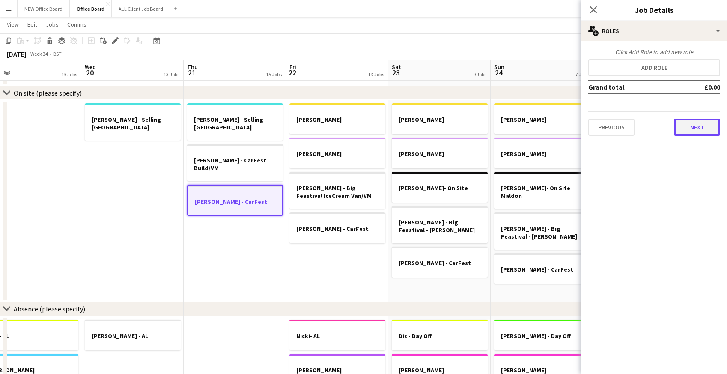
click at [707, 124] on button "Next" at bounding box center [697, 127] width 46 height 17
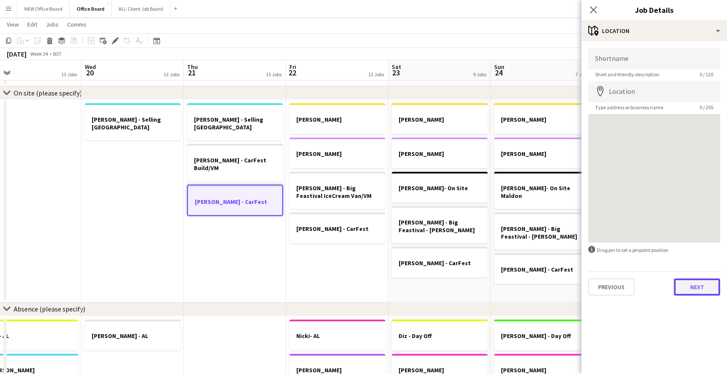
click at [704, 291] on button "Next" at bounding box center [697, 286] width 46 height 17
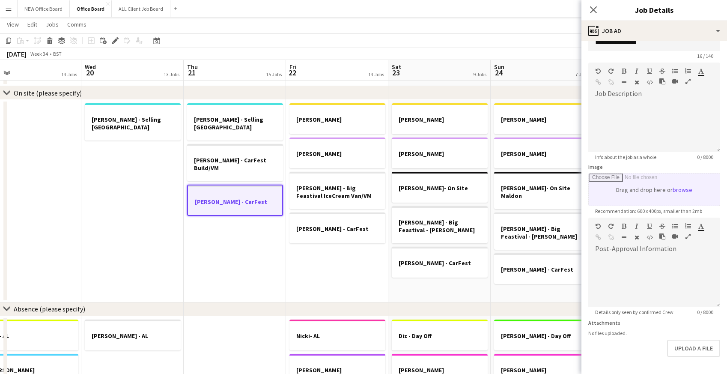
scroll to position [49, 0]
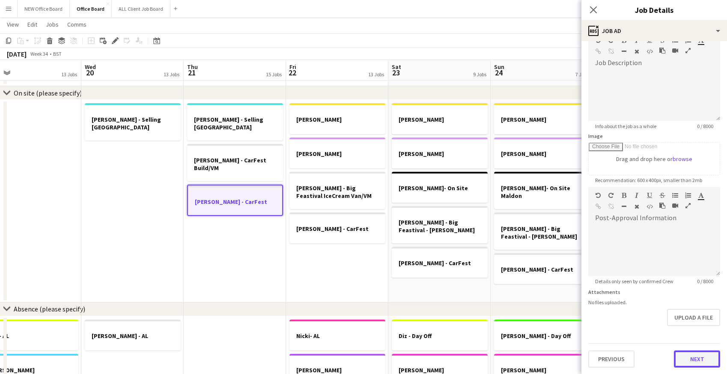
click at [693, 355] on button "Next" at bounding box center [697, 358] width 46 height 17
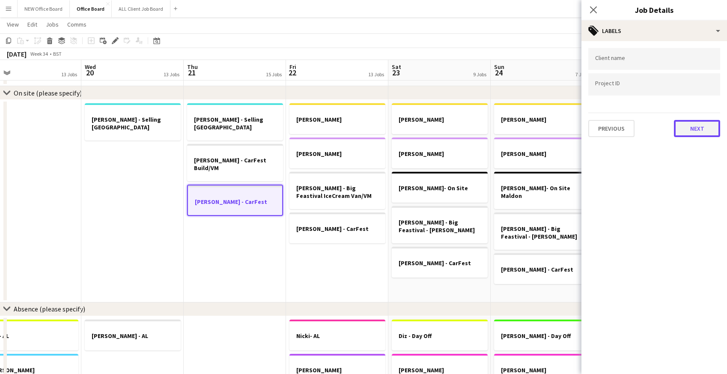
click at [698, 125] on button "Next" at bounding box center [697, 128] width 46 height 17
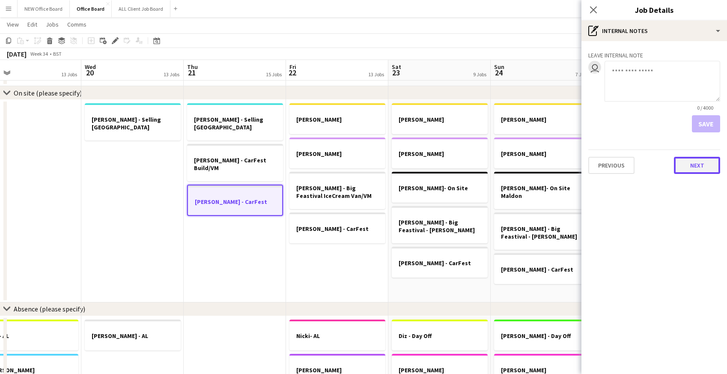
click at [702, 163] on button "Next" at bounding box center [697, 165] width 46 height 17
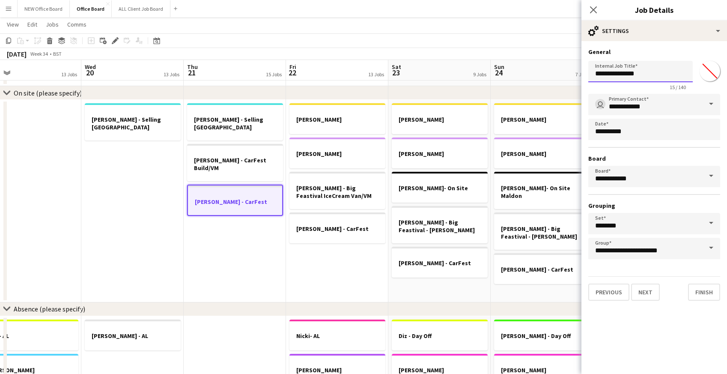
click at [640, 70] on input "**********" at bounding box center [640, 71] width 104 height 21
type input "**********"
click at [659, 292] on button "Next" at bounding box center [645, 292] width 29 height 17
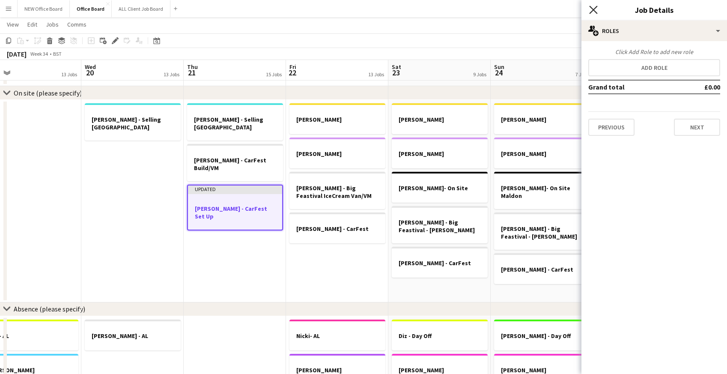
click at [594, 8] on icon "Close pop-in" at bounding box center [593, 10] width 8 height 8
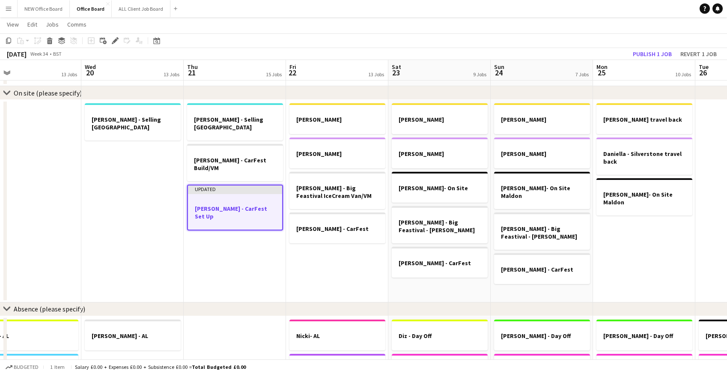
click at [582, 8] on app-navbar "Menu Boards Boards Boards All jobs Status Workforce Workforce My Workforce Recr…" at bounding box center [363, 8] width 727 height 17
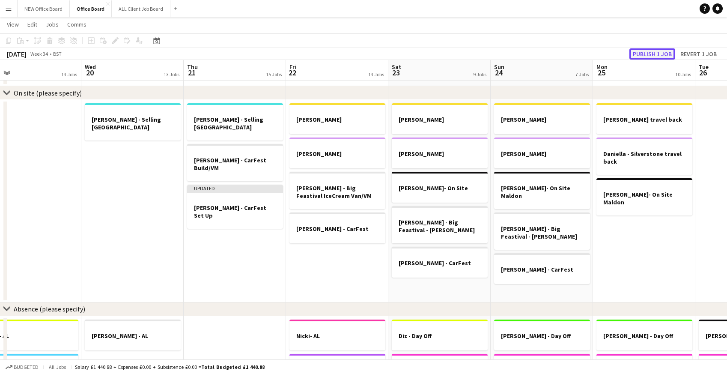
click at [650, 54] on button "Publish 1 job" at bounding box center [653, 53] width 46 height 11
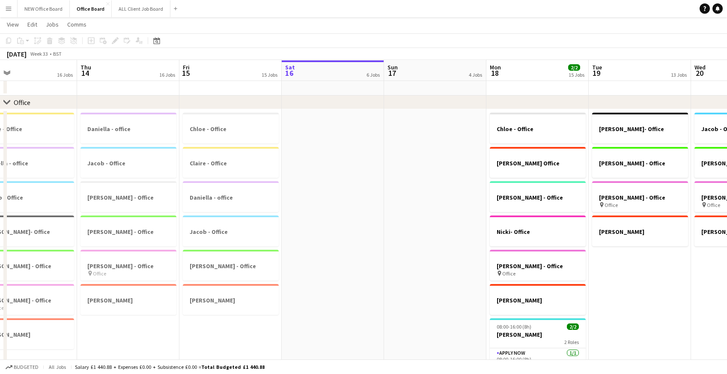
scroll to position [0, 230]
click at [131, 9] on button "ALL Client Job Board Close" at bounding box center [141, 8] width 59 height 17
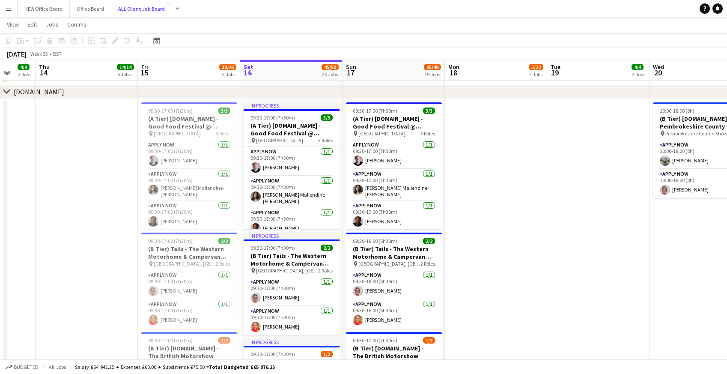
scroll to position [2950, 0]
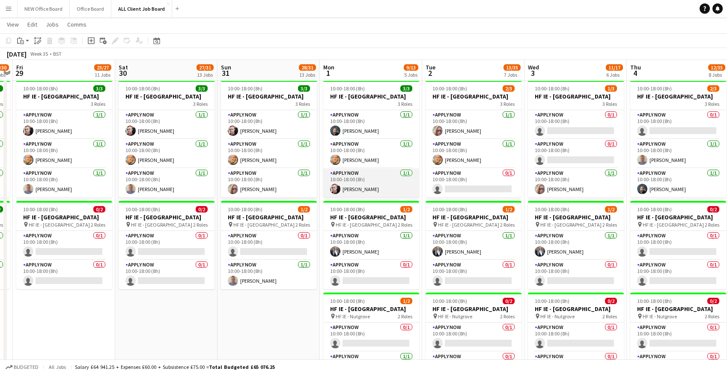
scroll to position [2554, 0]
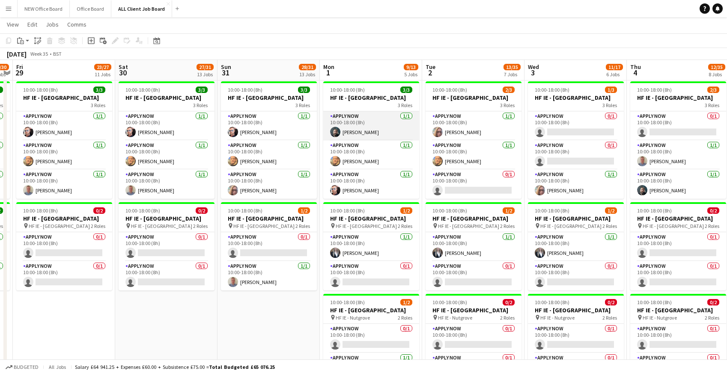
click at [375, 128] on app-card-role "APPLY NOW 1/1 10:00-18:00 (8h) Kris Byrne" at bounding box center [371, 125] width 96 height 29
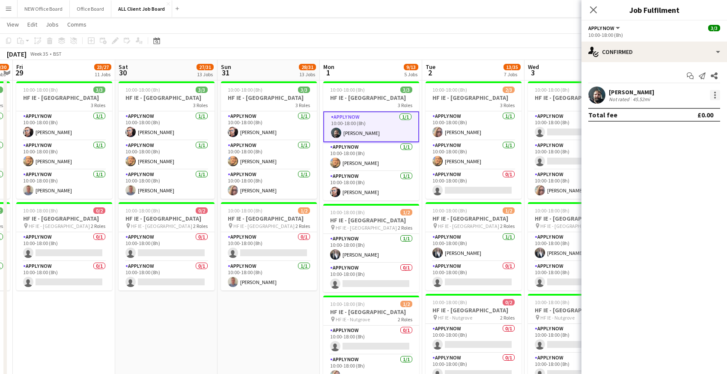
click at [716, 95] on div at bounding box center [715, 95] width 2 height 2
click at [675, 194] on span "Remove" at bounding box center [673, 192] width 26 height 7
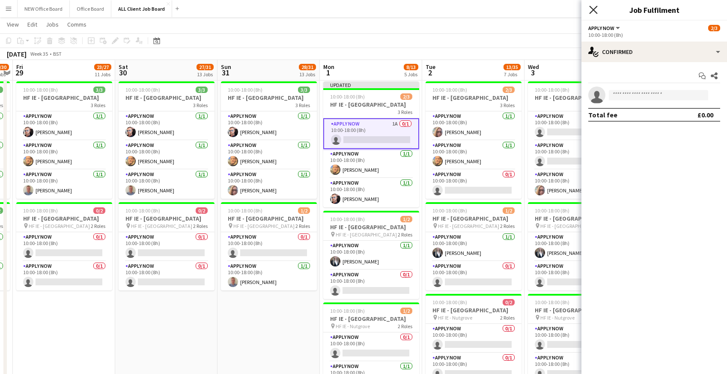
click at [595, 8] on icon at bounding box center [593, 10] width 8 height 8
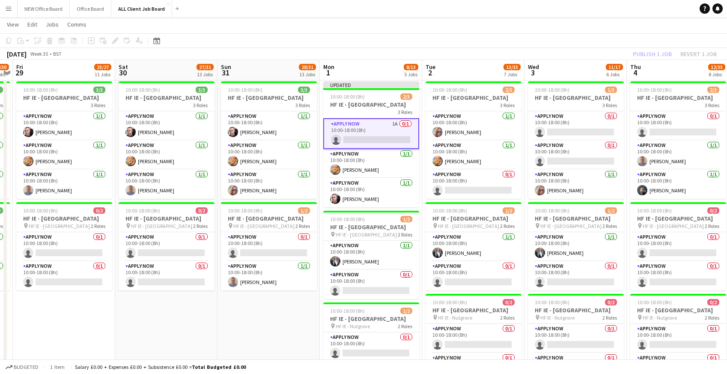
click at [551, 27] on app-page-menu "View Day view expanded Day view collapsed Month view Date picker Jump to today …" at bounding box center [363, 25] width 727 height 16
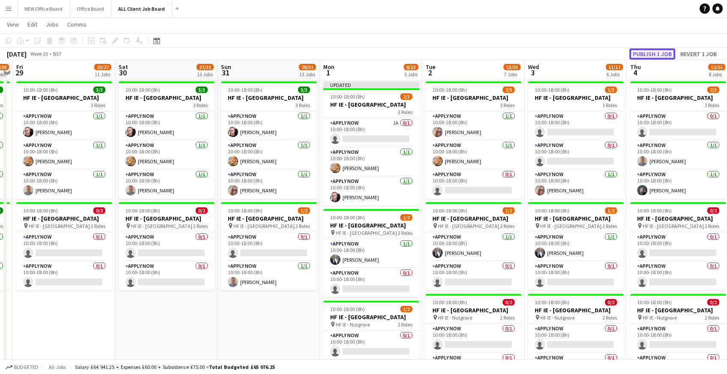
click at [654, 53] on button "Publish 1 job" at bounding box center [653, 53] width 46 height 11
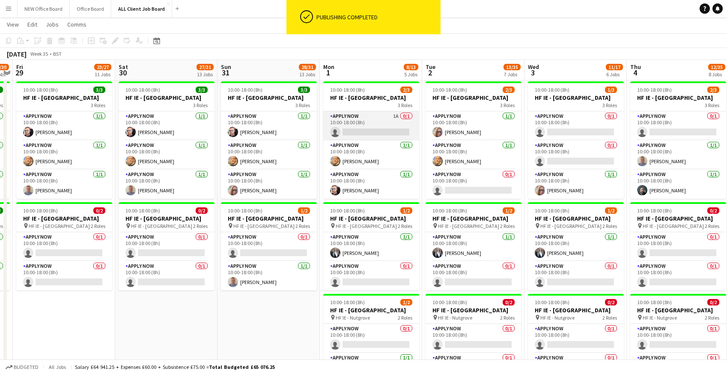
click at [349, 131] on app-card-role "APPLY NOW 1A 0/1 10:00-18:00 (8h) single-neutral-actions" at bounding box center [371, 125] width 96 height 29
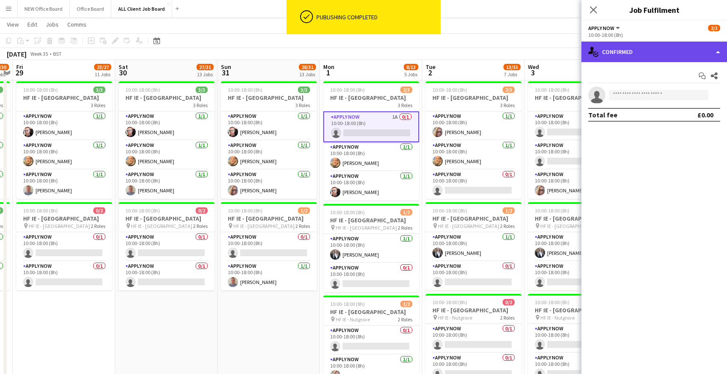
click at [633, 56] on div "single-neutral-actions-check-2 Confirmed" at bounding box center [655, 52] width 146 height 21
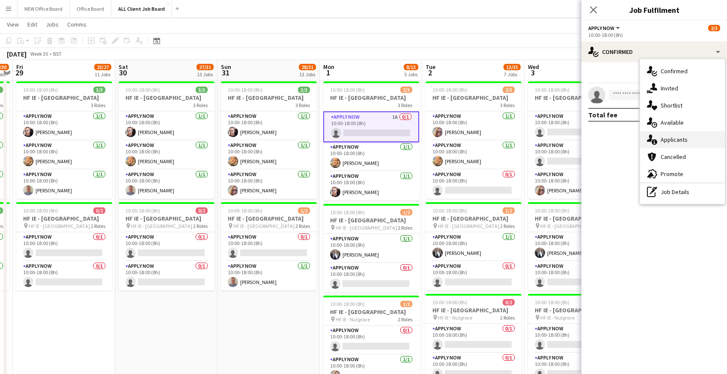
click at [672, 137] on div "single-neutral-actions-information Applicants" at bounding box center [682, 139] width 85 height 17
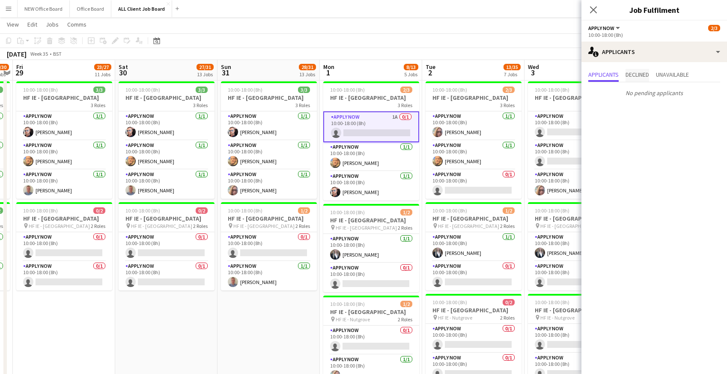
click at [646, 78] on span "Declined" at bounding box center [638, 75] width 24 height 13
click at [672, 77] on span "Unavailable" at bounding box center [672, 75] width 33 height 6
click at [591, 10] on icon "Close pop-in" at bounding box center [593, 10] width 8 height 8
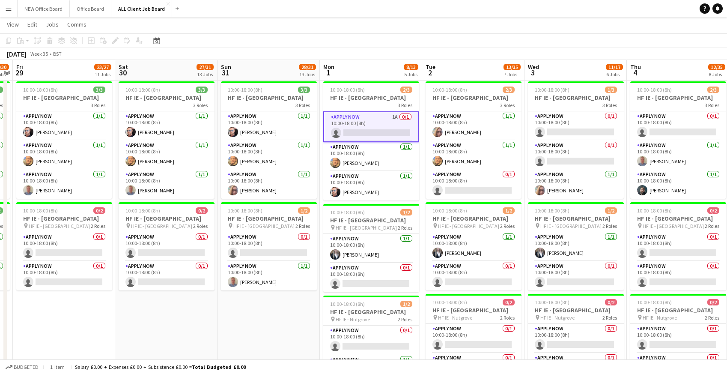
click at [491, 27] on app-page-menu "View Day view expanded Day view collapsed Month view Date picker Jump to today …" at bounding box center [363, 25] width 727 height 16
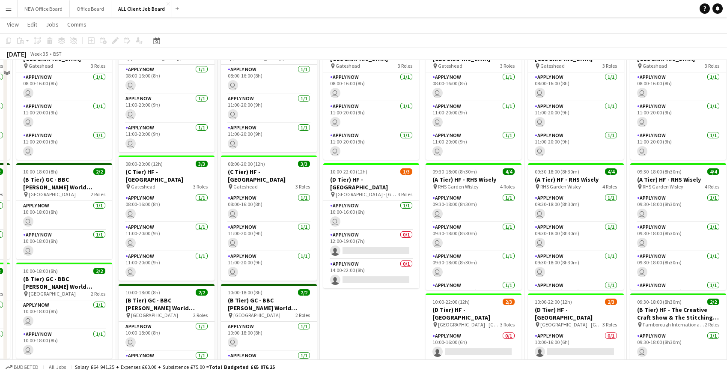
scroll to position [2416, 0]
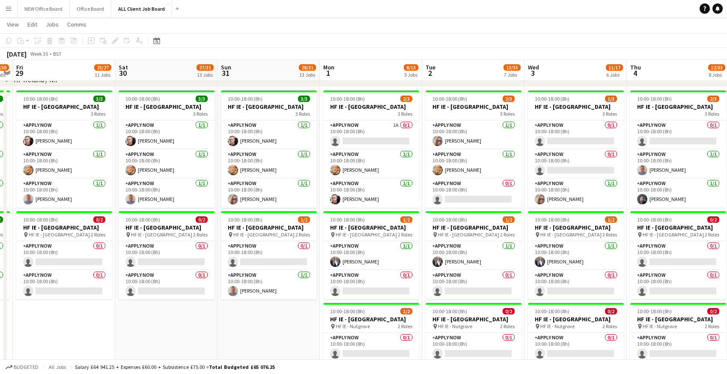
click at [10, 9] on app-icon "Menu" at bounding box center [8, 8] width 7 height 7
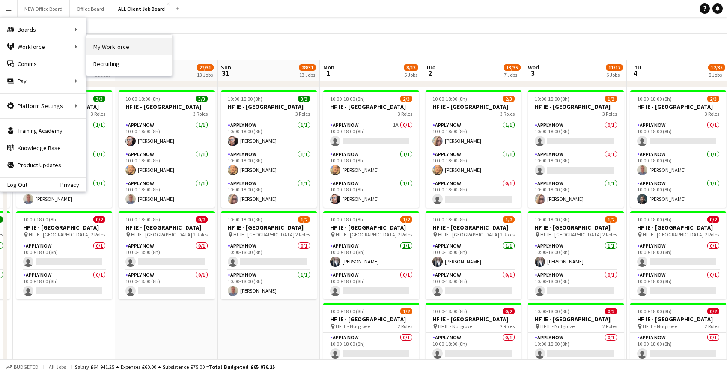
click at [114, 46] on link "My Workforce" at bounding box center [130, 46] width 86 height 17
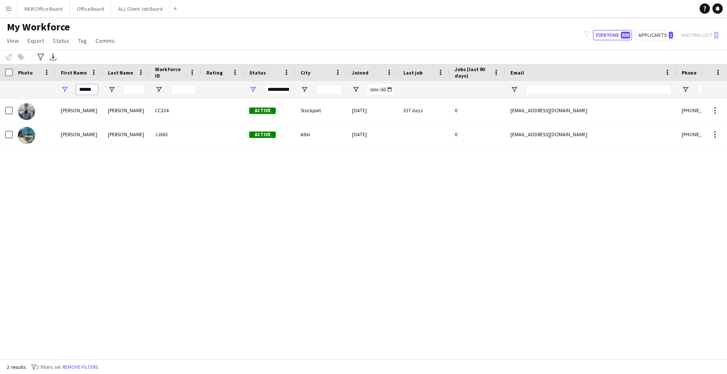
drag, startPoint x: 94, startPoint y: 88, endPoint x: 68, endPoint y: 89, distance: 26.6
click at [68, 89] on div "******" at bounding box center [79, 89] width 47 height 17
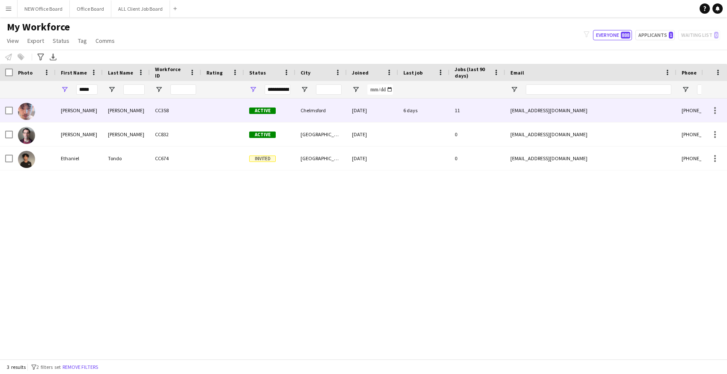
click at [657, 113] on div "emdavis2004@outlook.com" at bounding box center [590, 111] width 171 height 24
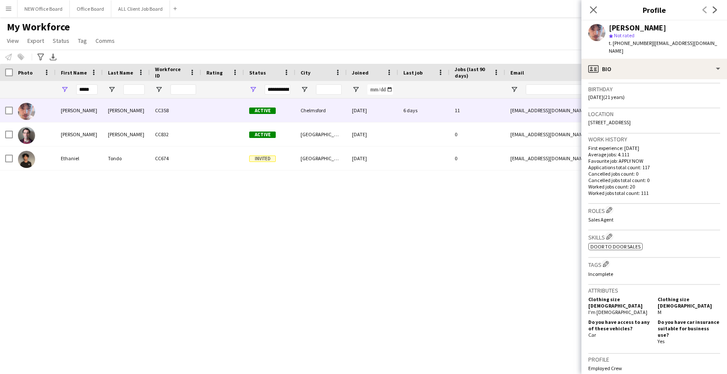
scroll to position [146, 0]
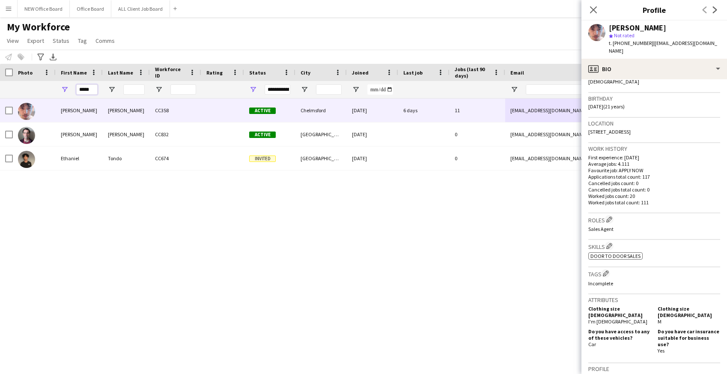
drag, startPoint x: 93, startPoint y: 89, endPoint x: 74, endPoint y: 89, distance: 18.8
click at [74, 89] on div "*****" at bounding box center [79, 89] width 47 height 17
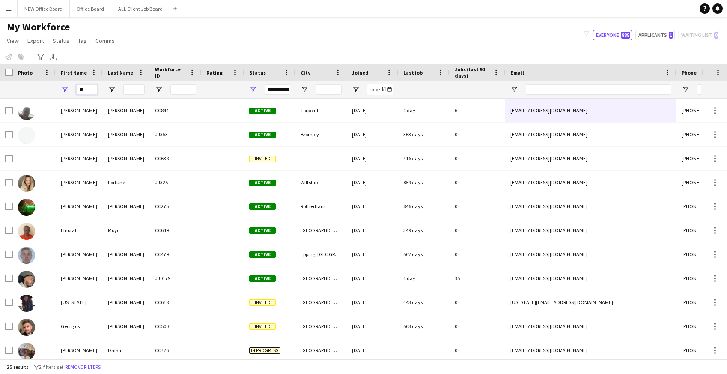
type input "*"
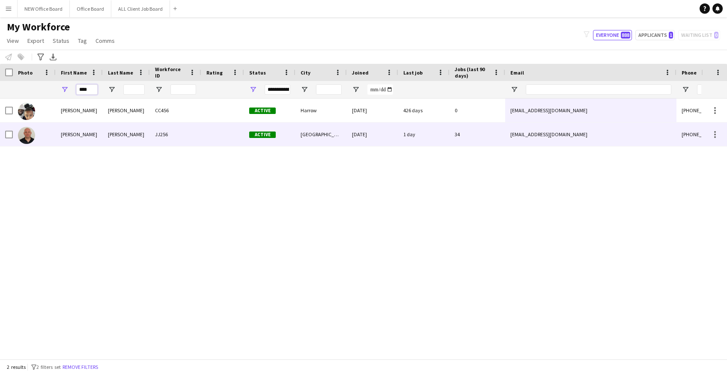
type input "****"
click at [99, 137] on div "Rory" at bounding box center [79, 134] width 47 height 24
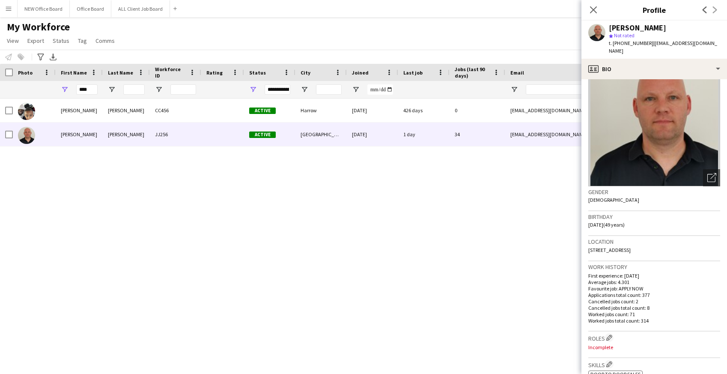
scroll to position [0, 0]
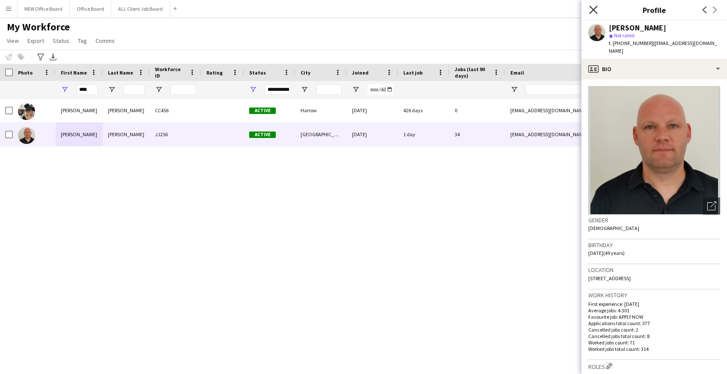
click at [594, 10] on icon at bounding box center [593, 10] width 8 height 8
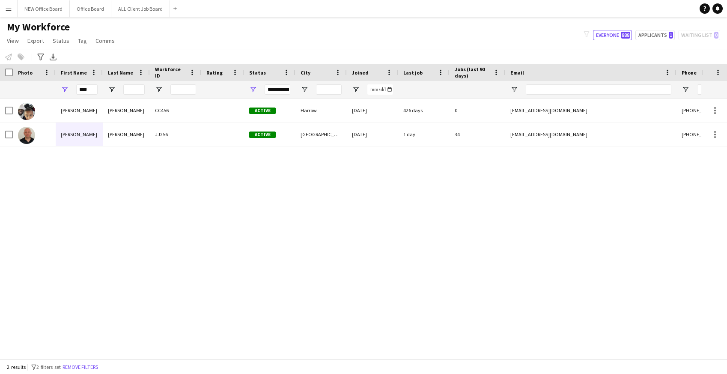
click at [11, 10] on app-icon "Menu" at bounding box center [8, 8] width 7 height 7
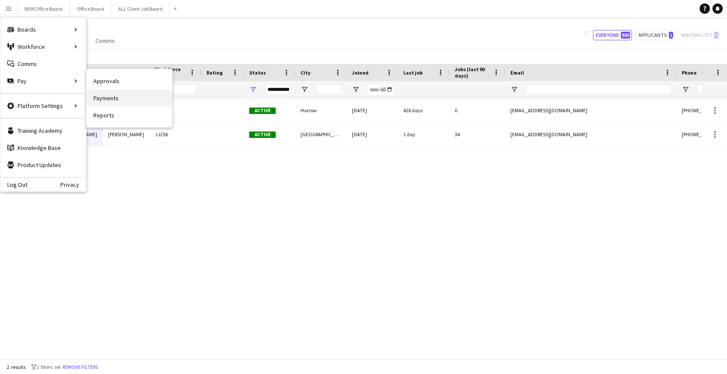
click at [116, 97] on link "Payments" at bounding box center [130, 98] width 86 height 17
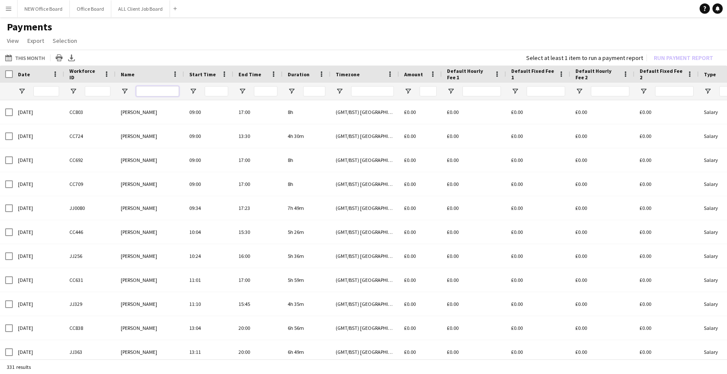
click at [155, 93] on input "Name Filter Input" at bounding box center [157, 91] width 43 height 10
type input "*****"
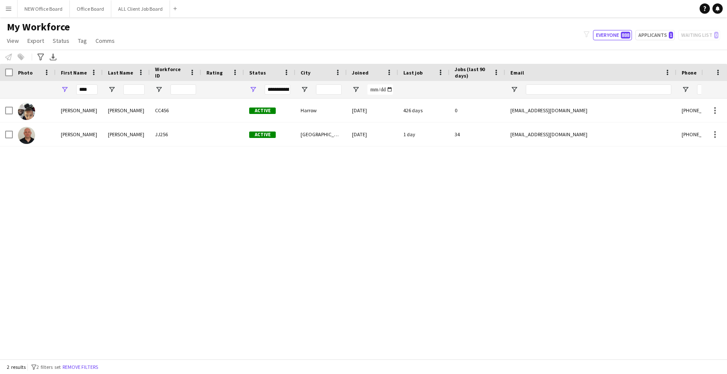
click at [8, 10] on app-icon "Menu" at bounding box center [8, 8] width 7 height 7
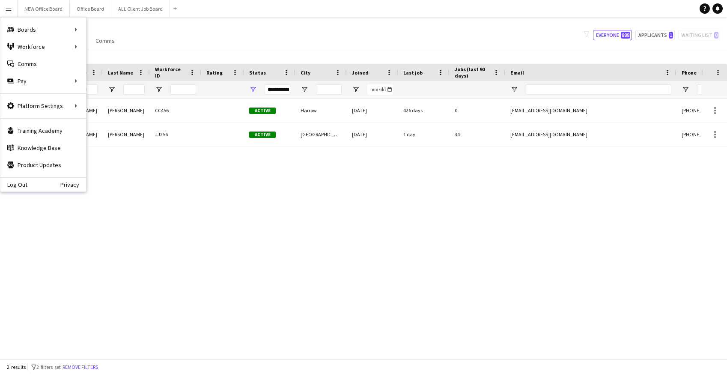
click at [116, 187] on div "Rory Clarke CC456 Active Harrow 19-11-2023 426 days 0 roryclarke90@icloud.com +…" at bounding box center [351, 229] width 702 height 260
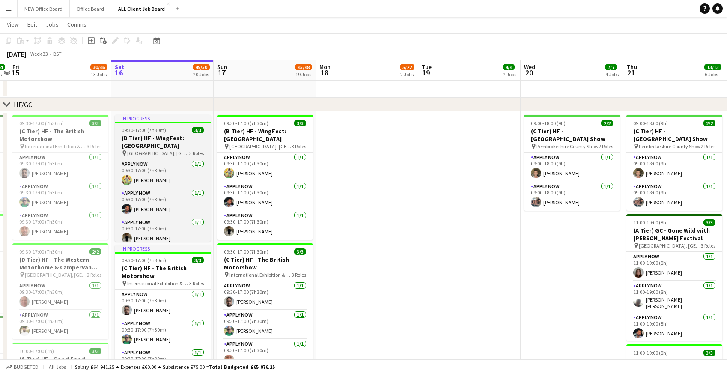
click at [128, 128] on span "09:30-17:00 (7h30m)" at bounding box center [144, 130] width 45 height 6
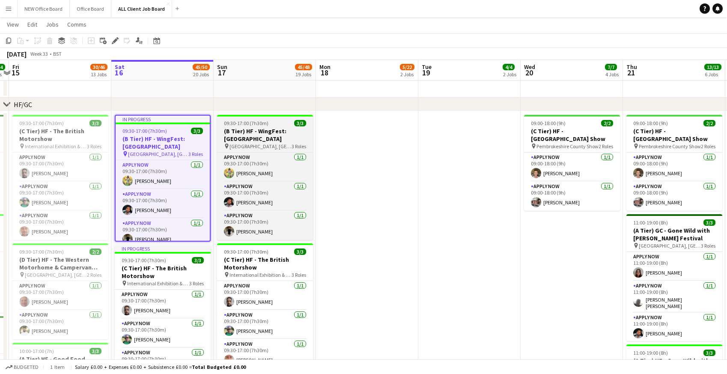
click at [245, 126] on app-job-card "09:30-17:00 (7h30m) 3/3 (B Tier) HF - WingFest: Birmingham pin Hockley Social C…" at bounding box center [265, 177] width 96 height 125
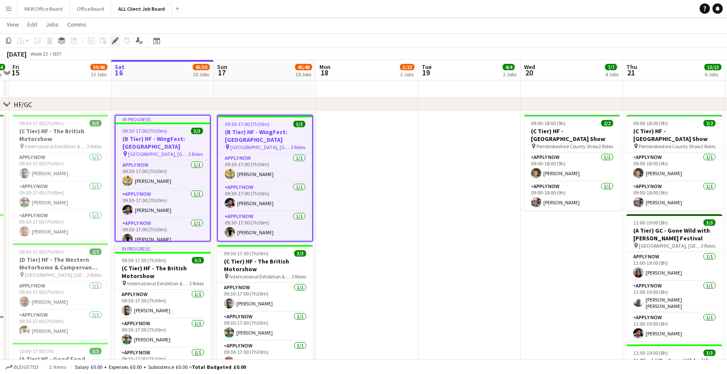
click at [117, 41] on icon "Edit" at bounding box center [115, 40] width 7 height 7
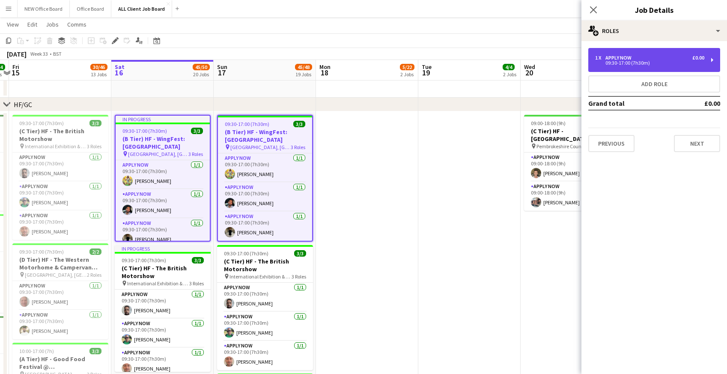
click at [671, 61] on div "09:30-17:00 (7h30m)" at bounding box center [649, 63] width 109 height 4
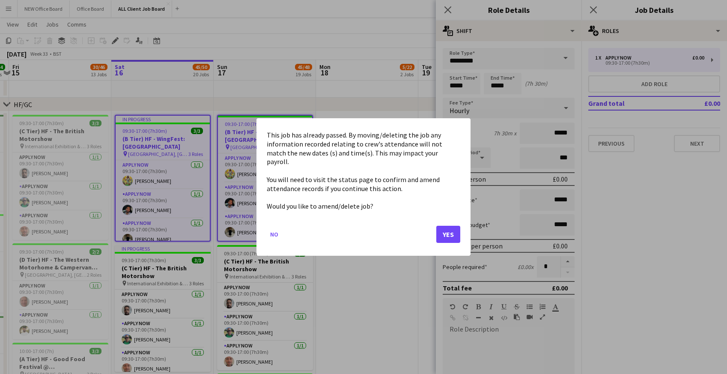
drag, startPoint x: 450, startPoint y: 86, endPoint x: 474, endPoint y: 86, distance: 24.4
click at [451, 231] on button "Yes" at bounding box center [448, 234] width 24 height 17
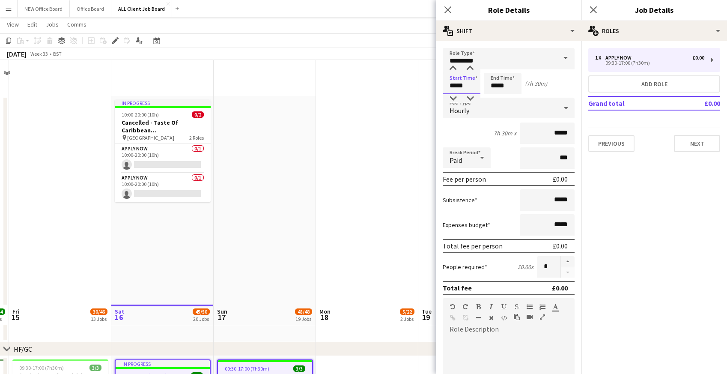
scroll to position [245, 0]
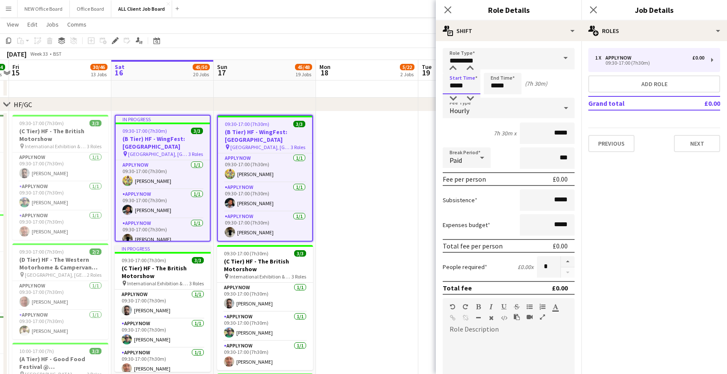
drag, startPoint x: 448, startPoint y: 86, endPoint x: 478, endPoint y: 87, distance: 29.1
click at [478, 87] on input "*****" at bounding box center [462, 83] width 38 height 21
type input "*****"
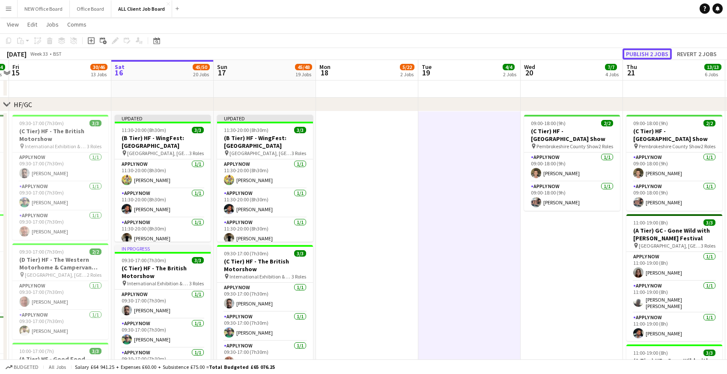
click at [645, 55] on button "Publish 2 jobs" at bounding box center [647, 53] width 49 height 11
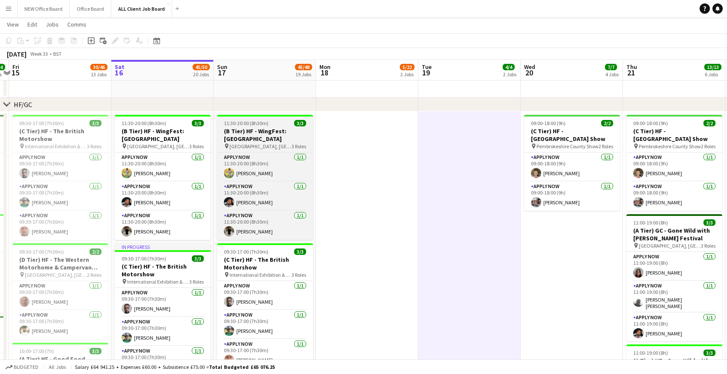
click at [240, 128] on h3 "(B Tier) HF - WingFest: [GEOGRAPHIC_DATA]" at bounding box center [265, 134] width 96 height 15
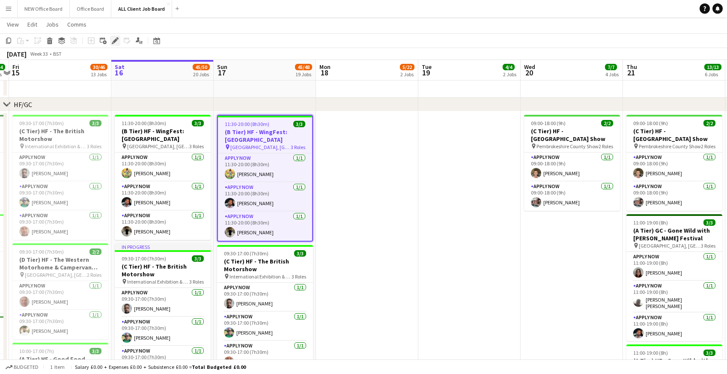
click at [116, 44] on div "Edit" at bounding box center [115, 41] width 10 height 10
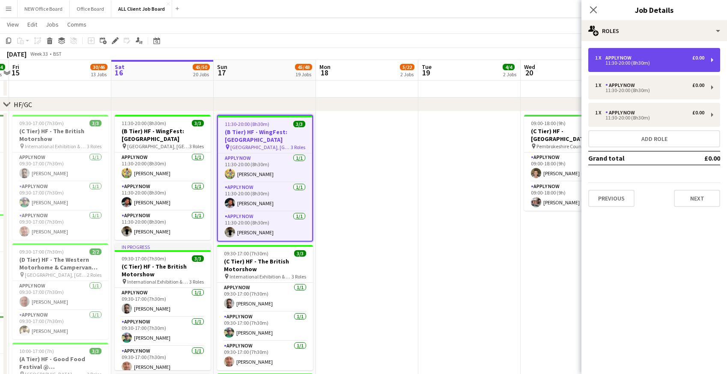
click at [613, 63] on div "11:30-20:00 (8h30m)" at bounding box center [649, 63] width 109 height 4
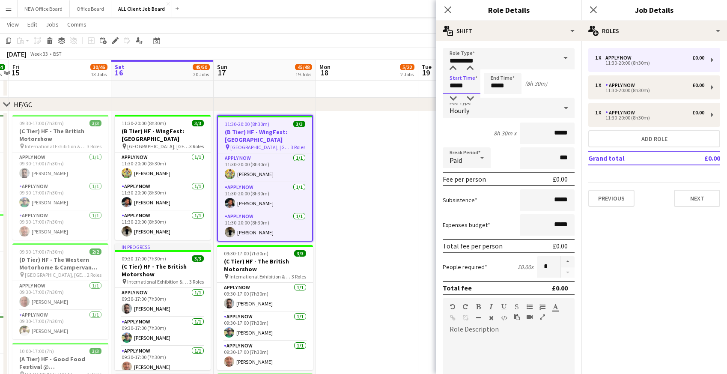
drag, startPoint x: 451, startPoint y: 85, endPoint x: 475, endPoint y: 89, distance: 24.3
click at [475, 89] on input "*****" at bounding box center [462, 83] width 38 height 21
type input "*****"
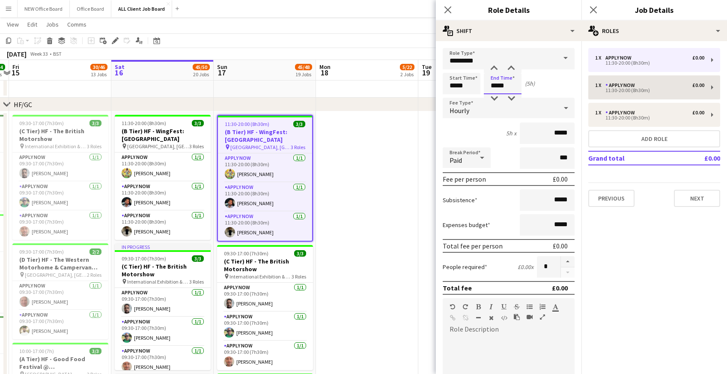
type input "*****"
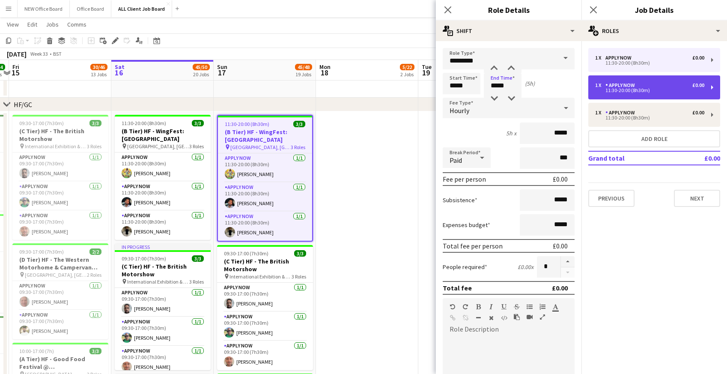
click at [630, 90] on div "11:30-20:00 (8h30m)" at bounding box center [649, 90] width 109 height 4
type input "*****"
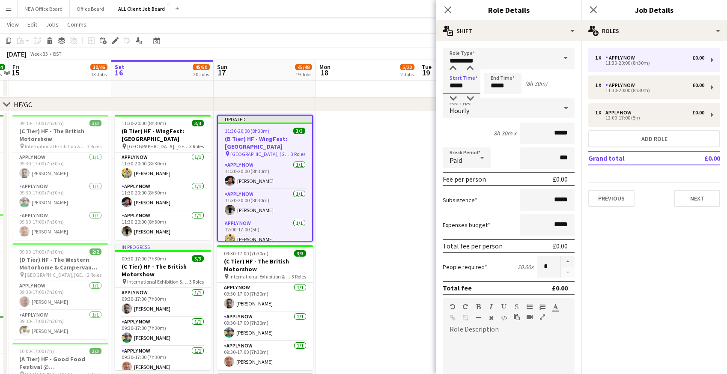
drag, startPoint x: 451, startPoint y: 84, endPoint x: 476, endPoint y: 90, distance: 26.2
click at [476, 90] on input "*****" at bounding box center [462, 83] width 38 height 21
type input "*****"
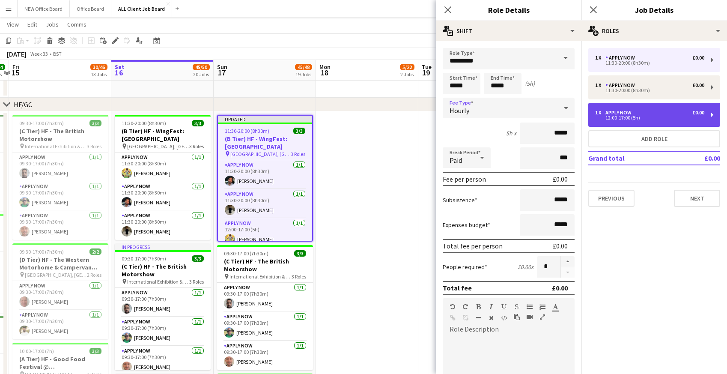
click at [611, 116] on div "12:00-17:00 (5h)" at bounding box center [649, 118] width 109 height 4
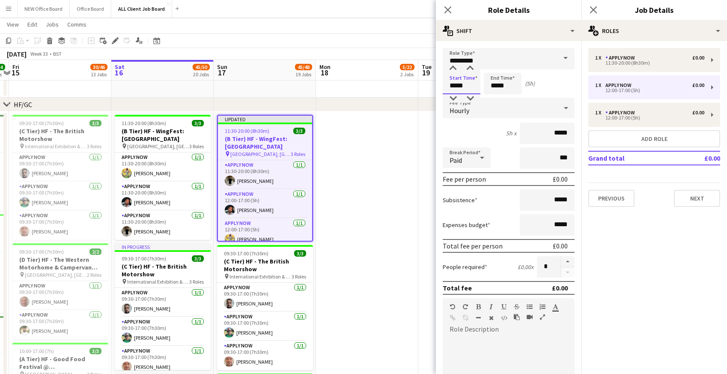
drag, startPoint x: 450, startPoint y: 84, endPoint x: 477, endPoint y: 87, distance: 26.7
click at [477, 87] on input "*****" at bounding box center [462, 83] width 38 height 21
type input "*****"
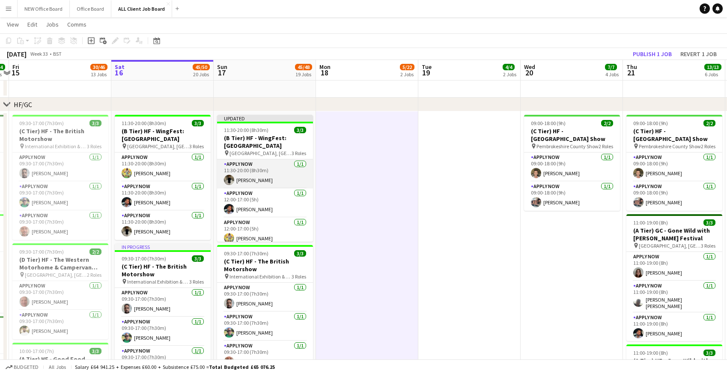
click at [258, 176] on app-card-role "APPLY NOW 1/1 11:30-20:00 (8h30m) Adam Connor" at bounding box center [265, 173] width 96 height 29
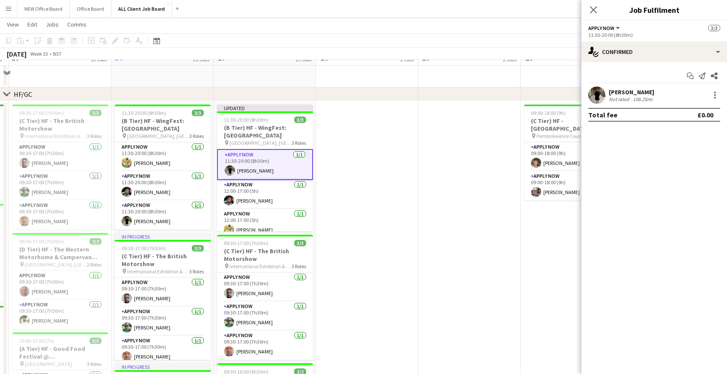
scroll to position [233, 0]
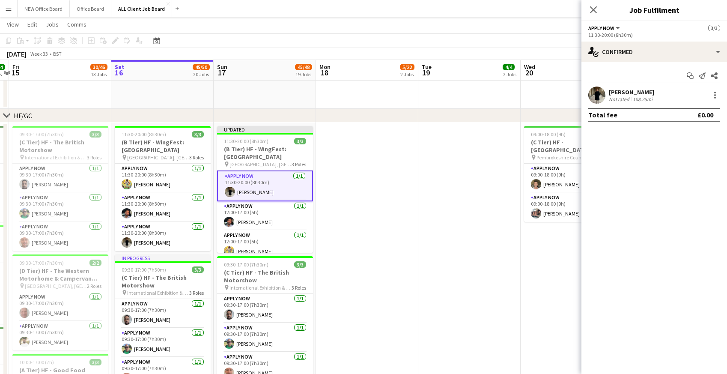
click at [239, 187] on app-card-role "APPLY NOW 1/1 11:30-20:00 (8h30m) Adam Connor" at bounding box center [265, 185] width 96 height 31
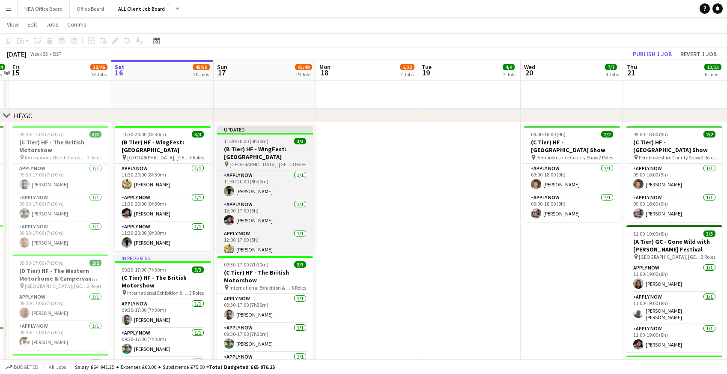
click at [233, 158] on h3 "(B Tier) HF - WingFest: [GEOGRAPHIC_DATA]" at bounding box center [265, 152] width 96 height 15
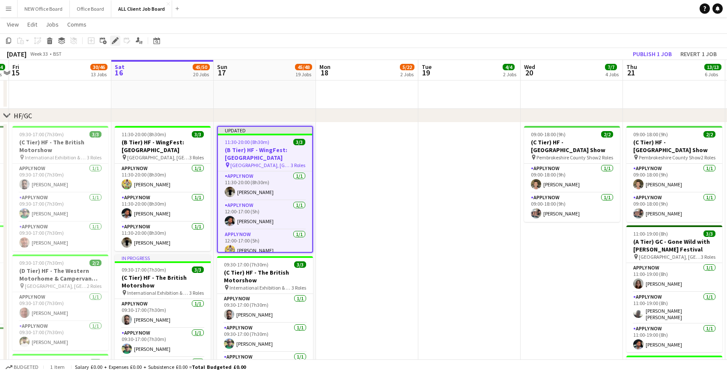
click at [114, 42] on icon at bounding box center [115, 41] width 5 height 5
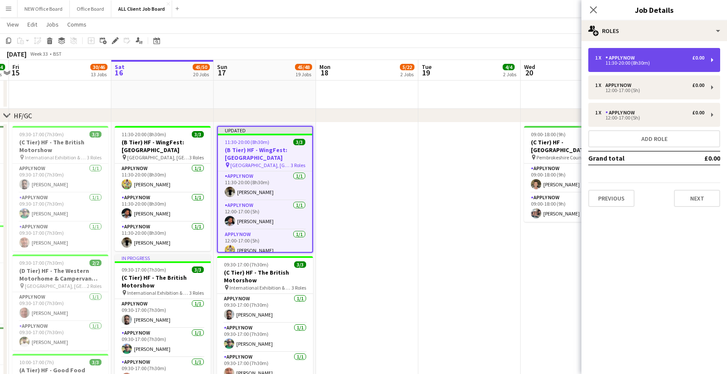
click at [613, 62] on div "11:30-20:00 (8h30m)" at bounding box center [649, 63] width 109 height 4
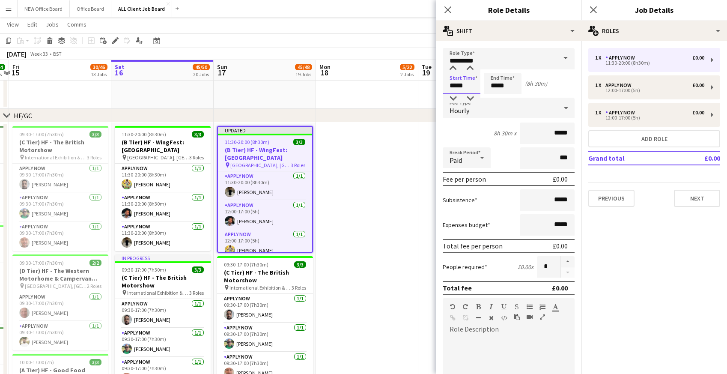
drag, startPoint x: 451, startPoint y: 83, endPoint x: 477, endPoint y: 83, distance: 26.6
click at [477, 83] on input "*****" at bounding box center [462, 83] width 38 height 21
type input "*****"
click at [447, 6] on icon "Close pop-in" at bounding box center [448, 10] width 8 height 8
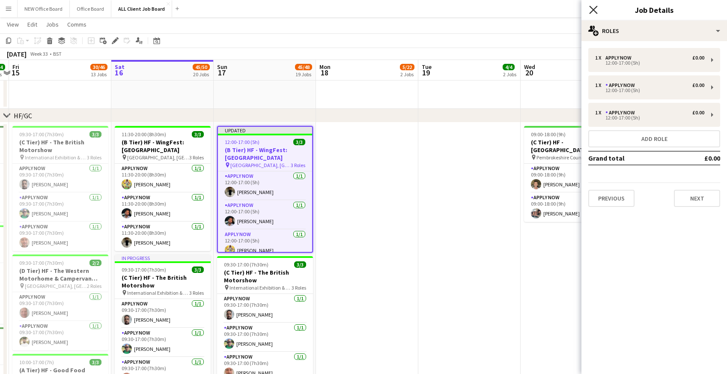
click at [591, 8] on icon at bounding box center [593, 10] width 8 height 8
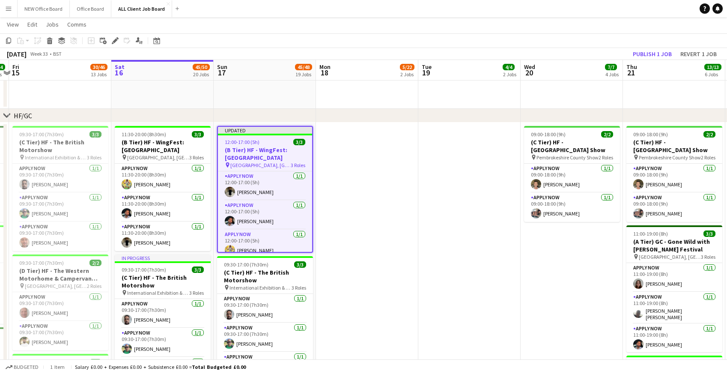
click at [546, 10] on app-navbar "Menu Boards Boards Boards All jobs Status Workforce Workforce My Workforce Recr…" at bounding box center [363, 8] width 727 height 17
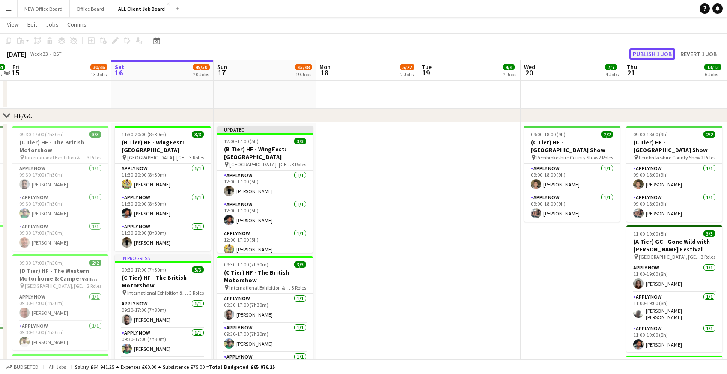
click at [641, 56] on button "Publish 1 job" at bounding box center [653, 53] width 46 height 11
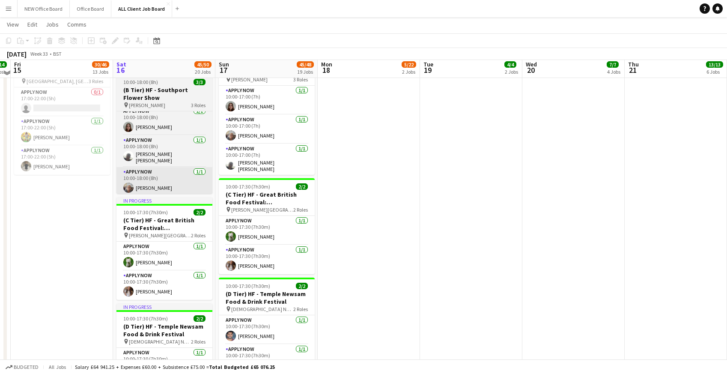
scroll to position [1021, 0]
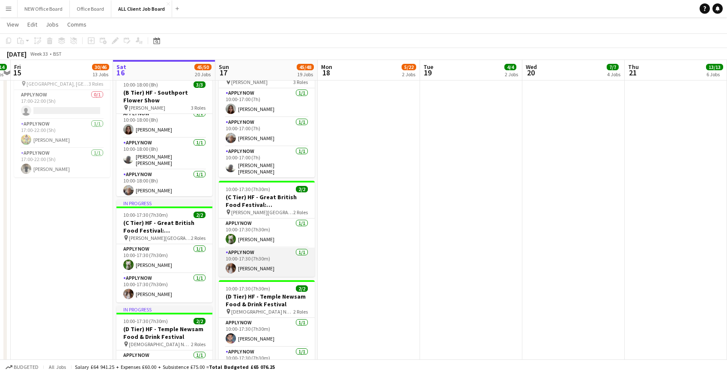
click at [259, 260] on app-card-role "APPLY NOW 1/1 10:00-17:30 (7h30m) Mollie Winnard" at bounding box center [267, 262] width 96 height 29
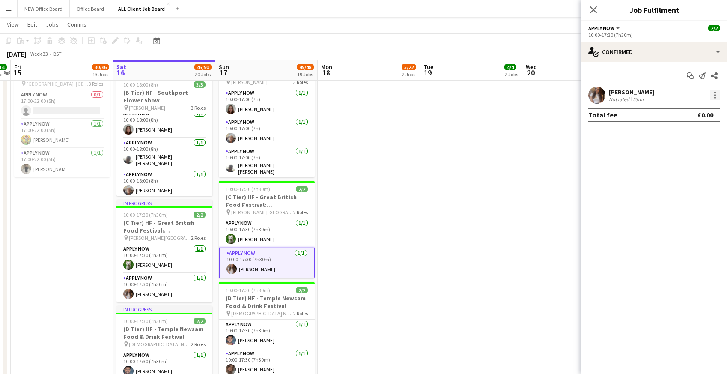
click at [717, 96] on div at bounding box center [715, 95] width 10 height 10
click at [675, 195] on span "Remove" at bounding box center [673, 192] width 26 height 7
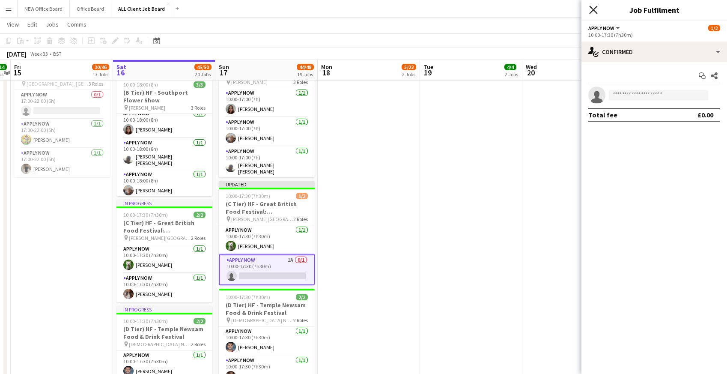
click at [593, 9] on icon at bounding box center [593, 10] width 8 height 8
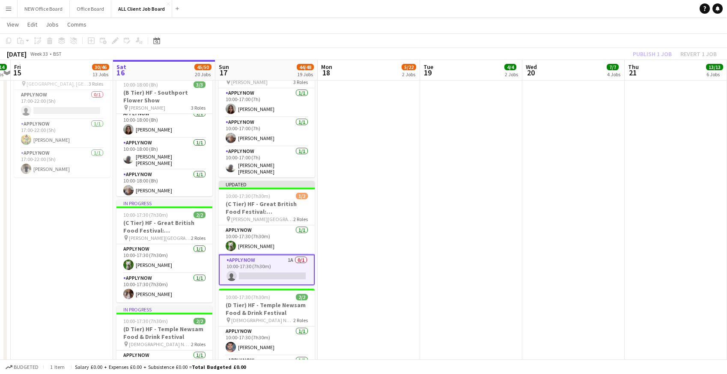
click at [570, 12] on app-navbar "Menu Boards Boards Boards All jobs Status Workforce Workforce My Workforce Recr…" at bounding box center [363, 8] width 727 height 17
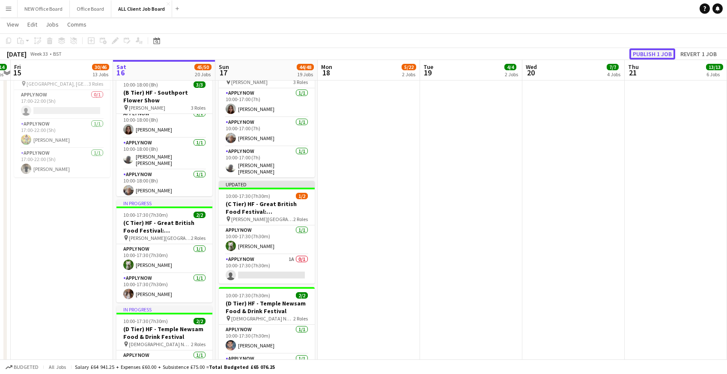
click at [645, 56] on button "Publish 1 job" at bounding box center [653, 53] width 46 height 11
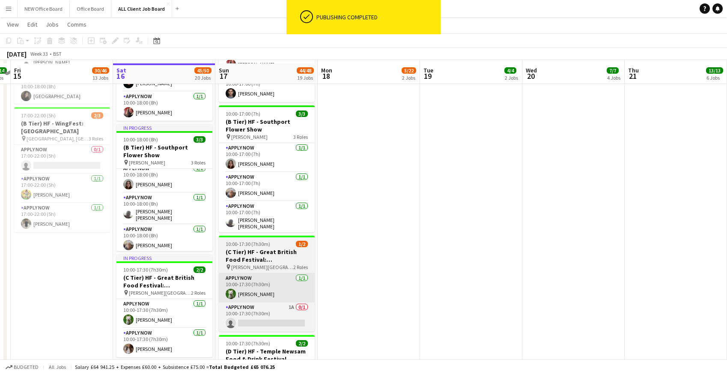
scroll to position [963, 0]
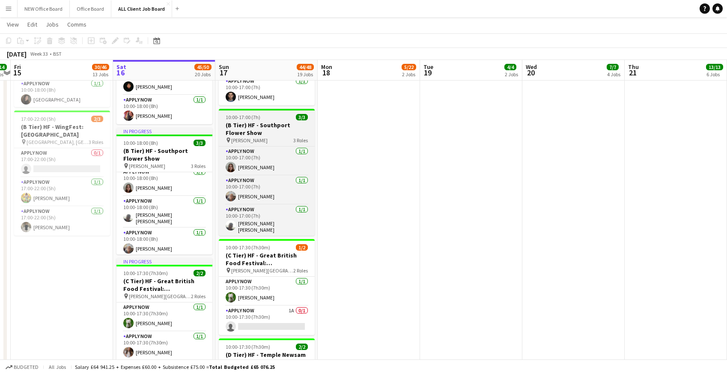
click at [248, 123] on h3 "(B Tier) HF - Southport Flower Show" at bounding box center [267, 128] width 96 height 15
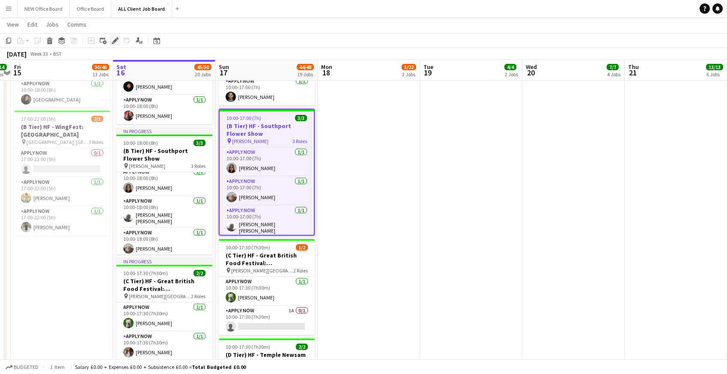
click at [116, 39] on icon at bounding box center [115, 41] width 5 height 5
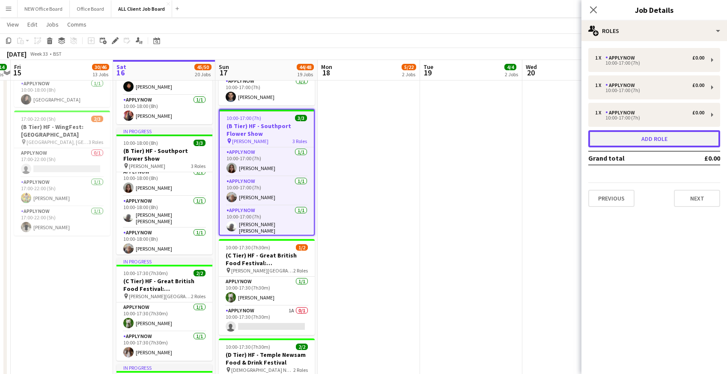
click at [652, 143] on button "Add role" at bounding box center [654, 138] width 132 height 17
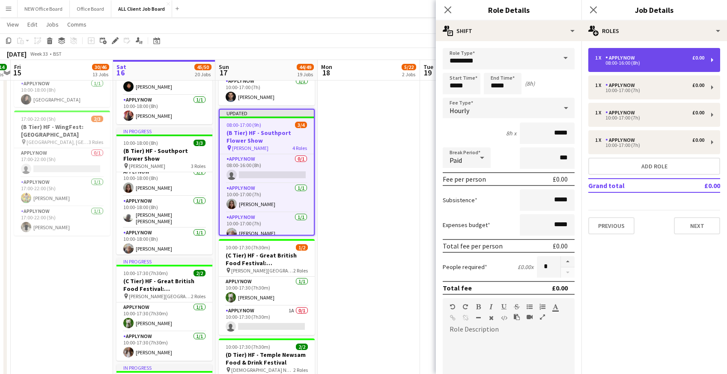
click at [624, 66] on div "1 x APPLY NOW £0.00 08:00-16:00 (8h)" at bounding box center [654, 60] width 132 height 24
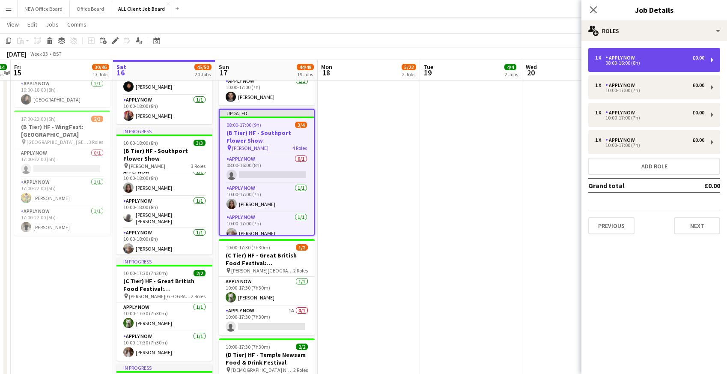
click at [621, 59] on div "APPLY NOW" at bounding box center [622, 58] width 33 height 6
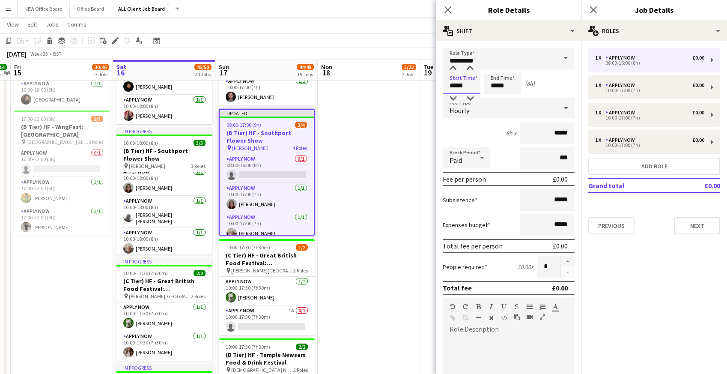
drag, startPoint x: 450, startPoint y: 84, endPoint x: 469, endPoint y: 84, distance: 18.8
click at [469, 84] on input "*****" at bounding box center [462, 83] width 38 height 21
type input "*****"
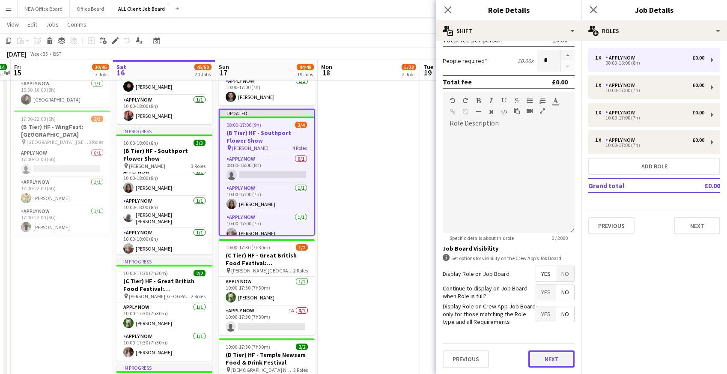
click at [544, 352] on button "Next" at bounding box center [551, 358] width 46 height 17
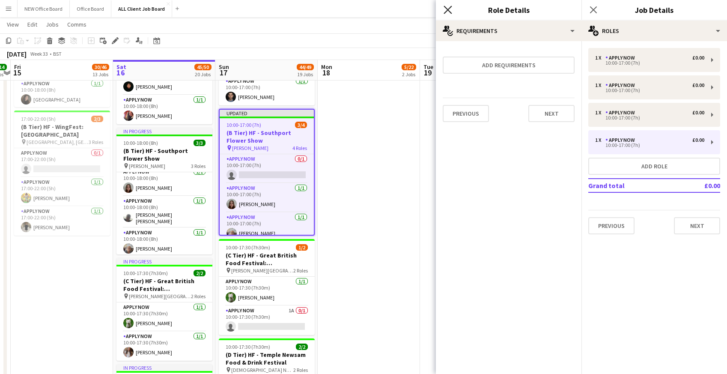
click at [449, 10] on icon at bounding box center [448, 10] width 8 height 8
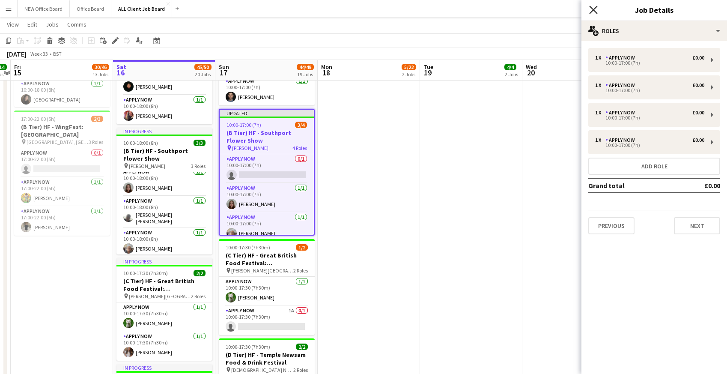
click at [597, 8] on icon "Close pop-in" at bounding box center [593, 10] width 8 height 8
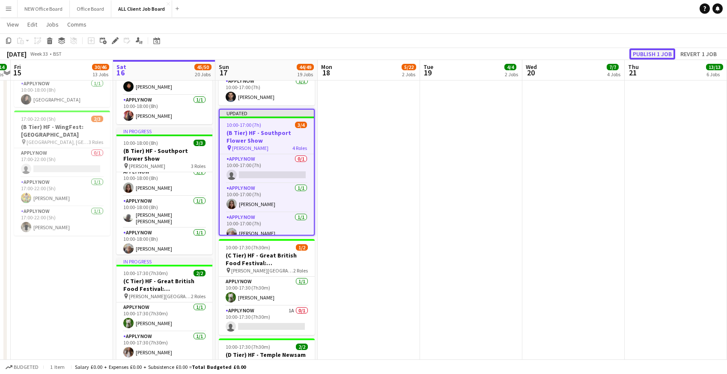
click at [649, 50] on button "Publish 1 job" at bounding box center [653, 53] width 46 height 11
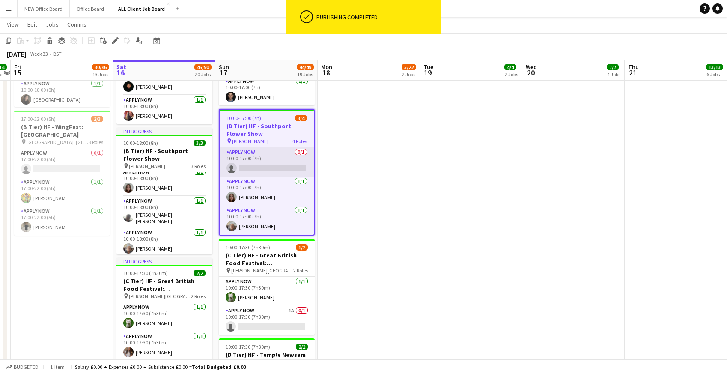
click at [244, 162] on app-card-role "APPLY NOW 0/1 10:00-17:00 (7h) single-neutral-actions" at bounding box center [267, 161] width 94 height 29
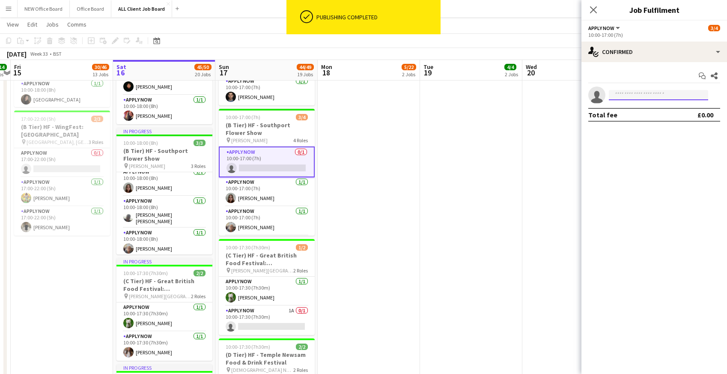
click at [647, 97] on input at bounding box center [658, 95] width 99 height 10
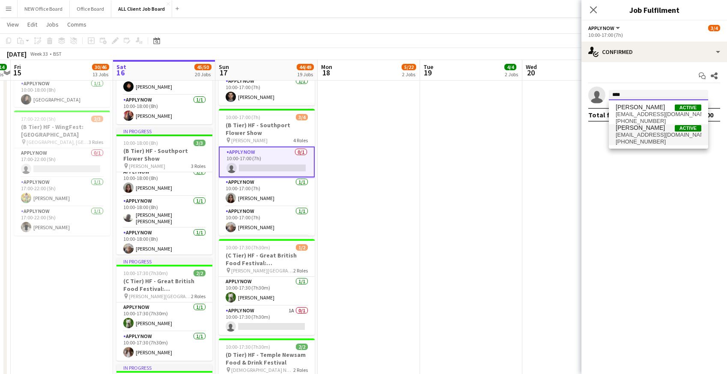
type input "****"
click at [668, 132] on span "molliewinnard@hotmail.co.uk" at bounding box center [659, 134] width 86 height 7
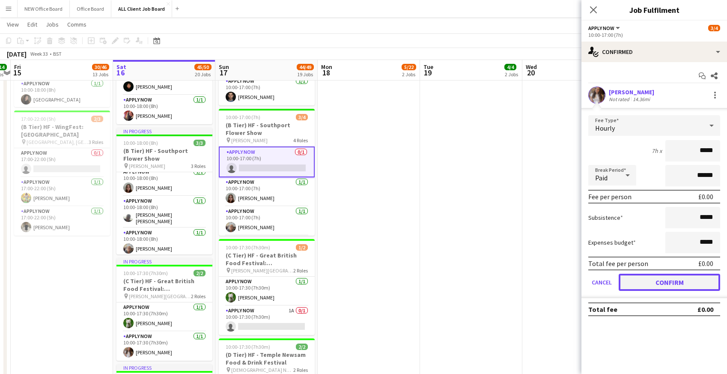
click at [642, 283] on button "Confirm" at bounding box center [670, 282] width 102 height 17
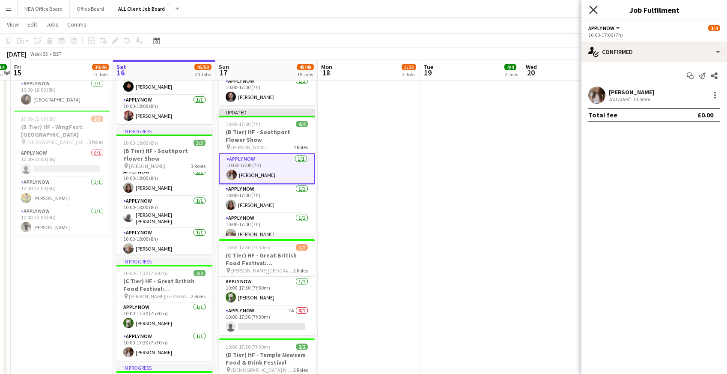
click at [594, 12] on icon "Close pop-in" at bounding box center [593, 10] width 8 height 8
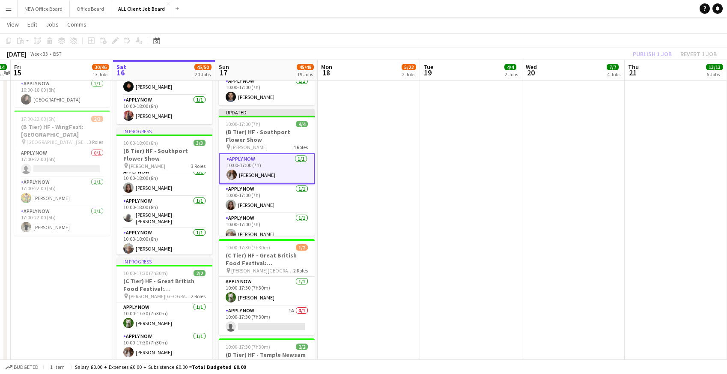
click at [575, 10] on app-navbar "Menu Boards Boards Boards All jobs Status Workforce Workforce My Workforce Recr…" at bounding box center [363, 8] width 727 height 17
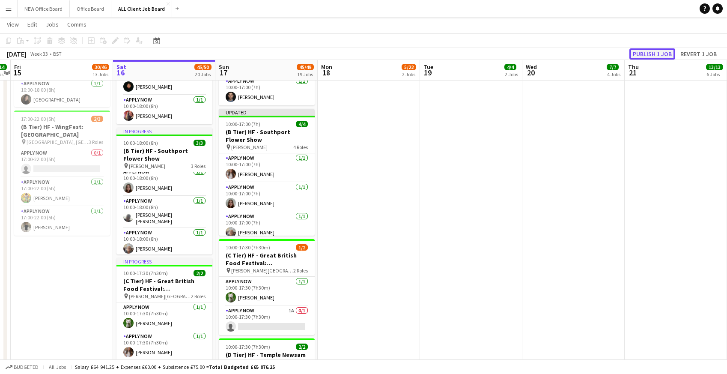
click at [645, 54] on button "Publish 1 job" at bounding box center [653, 53] width 46 height 11
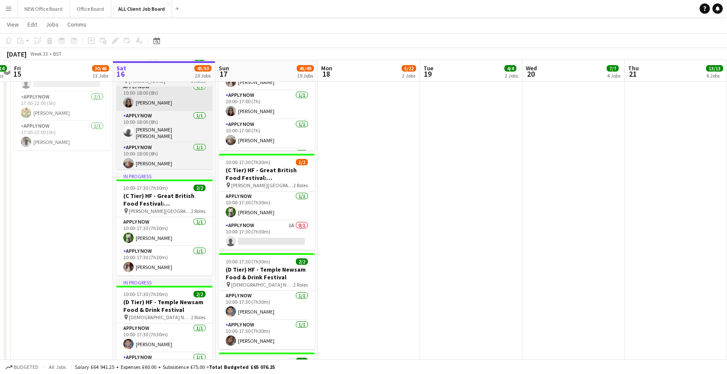
scroll to position [1050, 0]
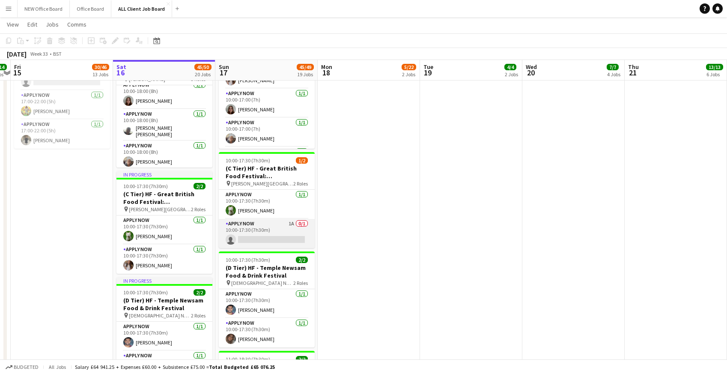
click at [272, 225] on app-card-role "APPLY NOW 1A 0/1 10:00-17:30 (7h30m) single-neutral-actions" at bounding box center [267, 233] width 96 height 29
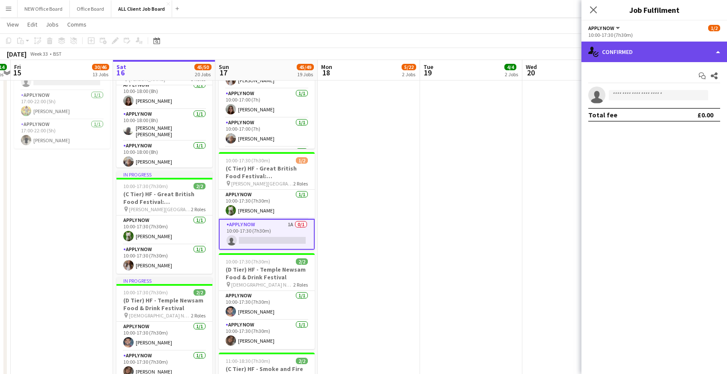
click at [648, 52] on div "single-neutral-actions-check-2 Confirmed" at bounding box center [655, 52] width 146 height 21
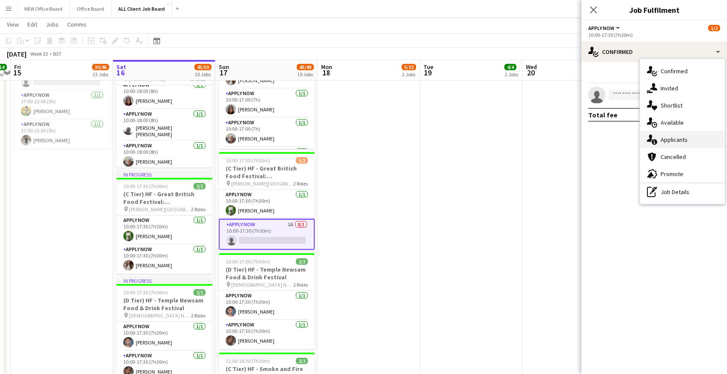
click at [662, 140] on div "single-neutral-actions-information Applicants" at bounding box center [682, 139] width 85 height 17
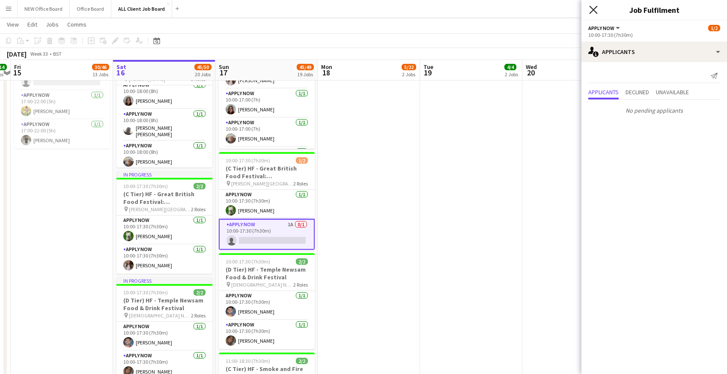
click at [594, 10] on icon "Close pop-in" at bounding box center [593, 10] width 8 height 8
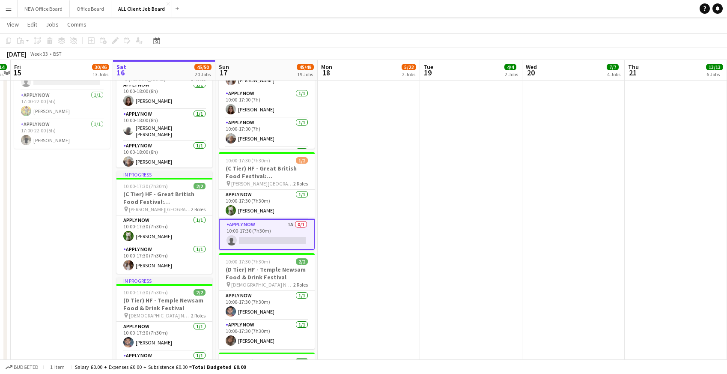
click at [570, 9] on app-navbar "Menu Boards Boards Boards All jobs Status Workforce Workforce My Workforce Recr…" at bounding box center [363, 8] width 727 height 17
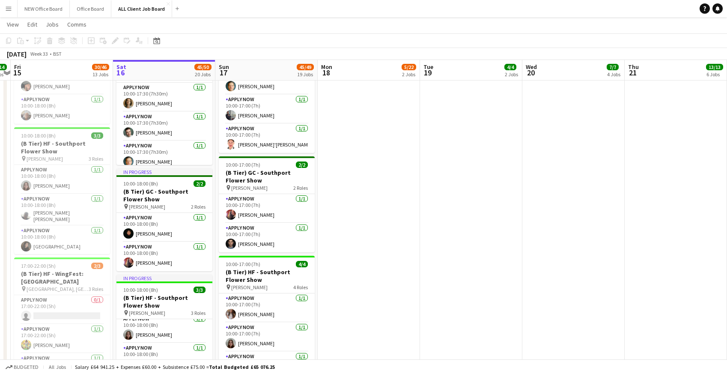
scroll to position [815, 0]
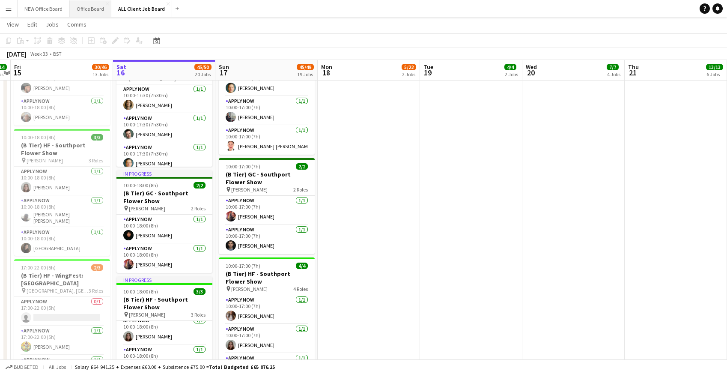
click at [89, 10] on button "Office Board Close" at bounding box center [91, 8] width 42 height 17
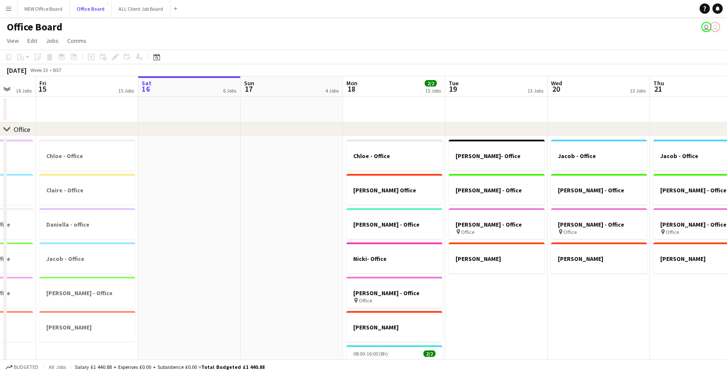
scroll to position [0, 272]
click at [7, 6] on app-icon "Menu" at bounding box center [8, 8] width 7 height 7
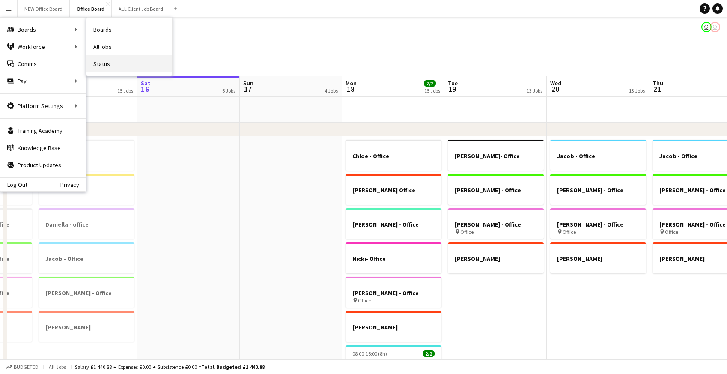
click at [108, 66] on link "Status" at bounding box center [130, 63] width 86 height 17
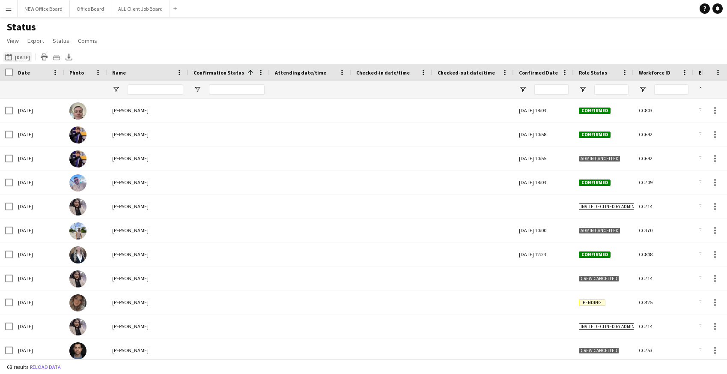
click at [24, 58] on button "16-08-2025 to 22-08-2025 Yesterday" at bounding box center [17, 57] width 28 height 10
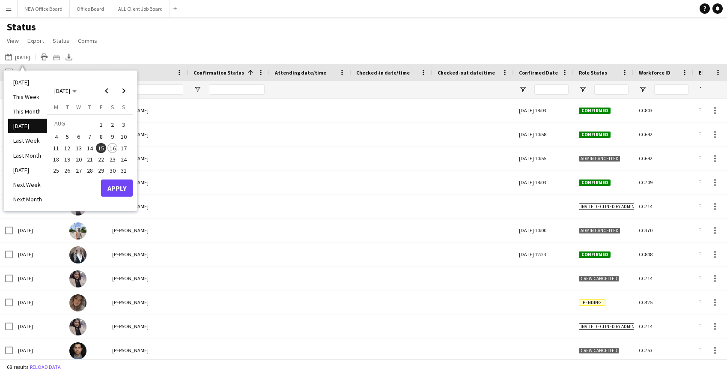
click at [115, 146] on span "16" at bounding box center [112, 148] width 10 height 10
click at [122, 182] on button "Apply" at bounding box center [117, 187] width 32 height 17
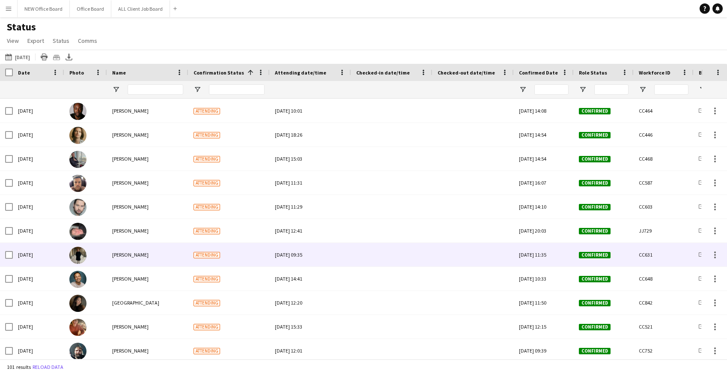
click at [399, 260] on div at bounding box center [391, 255] width 71 height 24
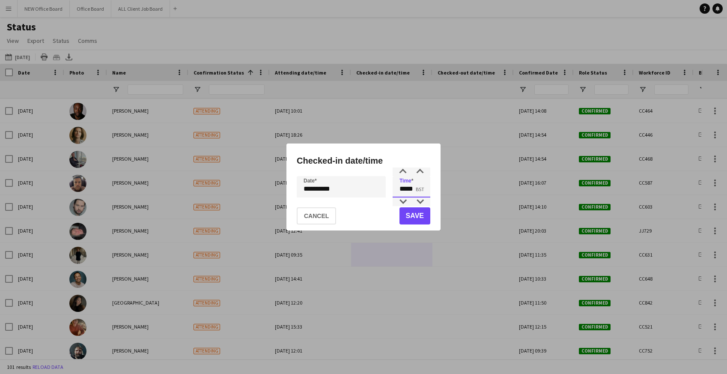
drag, startPoint x: 408, startPoint y: 188, endPoint x: 416, endPoint y: 188, distance: 8.2
click at [416, 188] on input "*****" at bounding box center [412, 186] width 38 height 21
type input "*****"
click at [413, 216] on button "Save" at bounding box center [415, 215] width 31 height 17
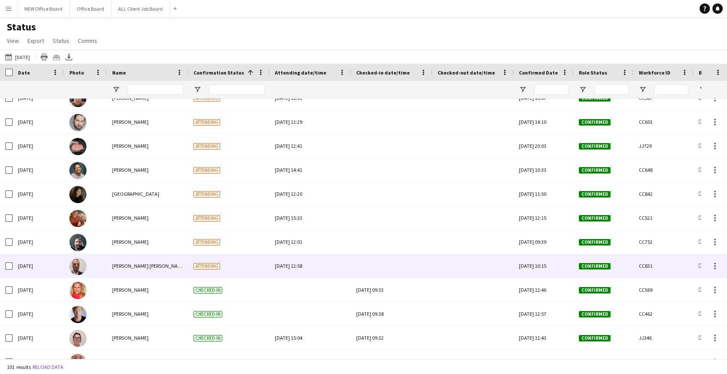
click at [376, 271] on div at bounding box center [391, 266] width 71 height 24
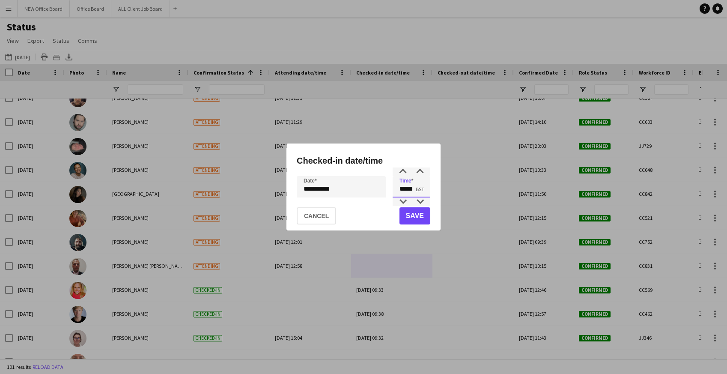
drag, startPoint x: 401, startPoint y: 188, endPoint x: 424, endPoint y: 190, distance: 22.8
click at [424, 190] on input "*****" at bounding box center [412, 186] width 38 height 21
type input "*****"
click at [421, 215] on button "Save" at bounding box center [415, 215] width 31 height 17
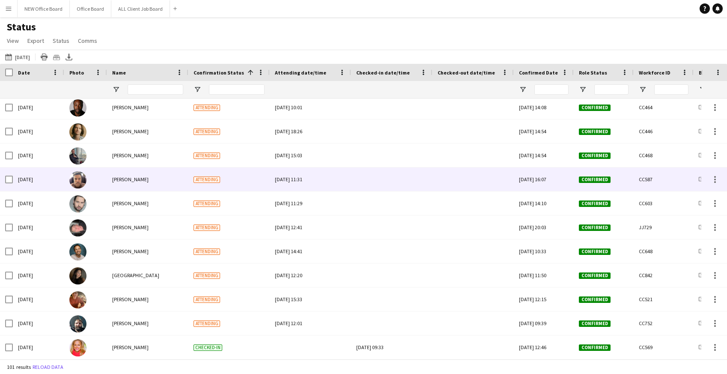
scroll to position [1533, 0]
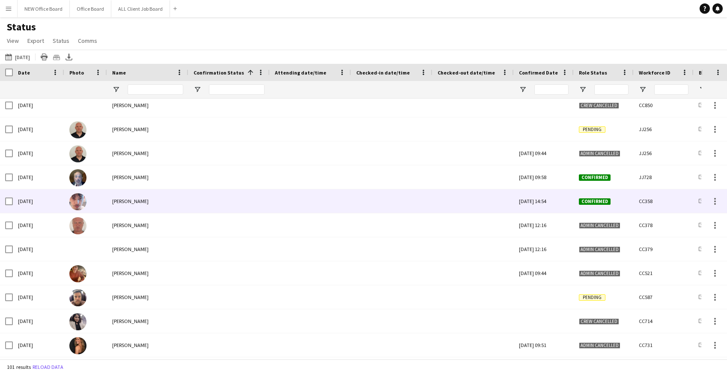
click at [379, 198] on div at bounding box center [391, 201] width 71 height 24
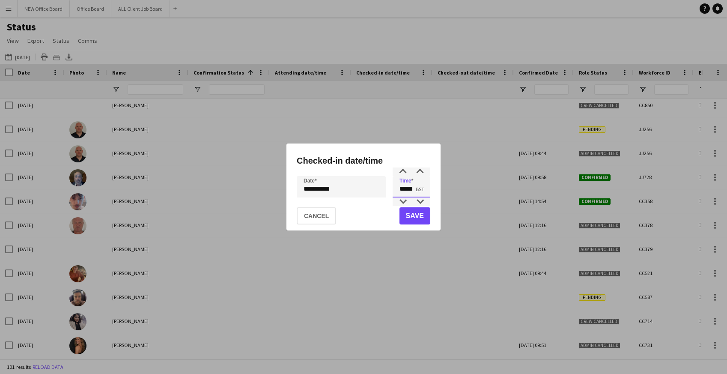
drag, startPoint x: 415, startPoint y: 189, endPoint x: 409, endPoint y: 190, distance: 6.1
click at [409, 190] on input "*****" at bounding box center [412, 186] width 38 height 21
type input "*****"
click at [425, 212] on button "Save" at bounding box center [415, 215] width 31 height 17
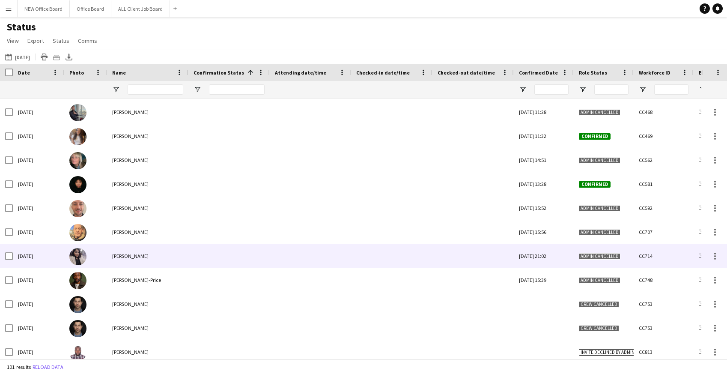
scroll to position [675, 0]
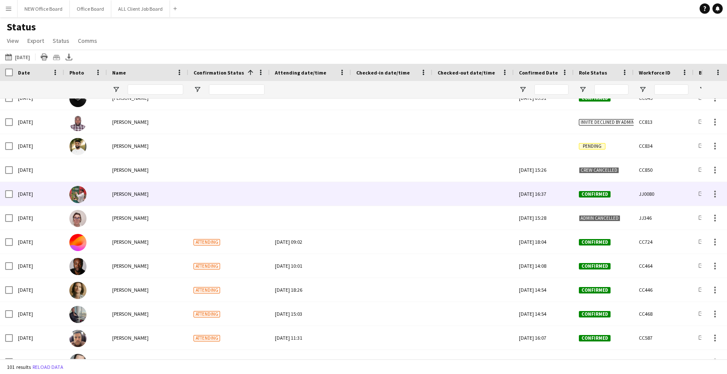
click at [393, 194] on div at bounding box center [391, 194] width 71 height 24
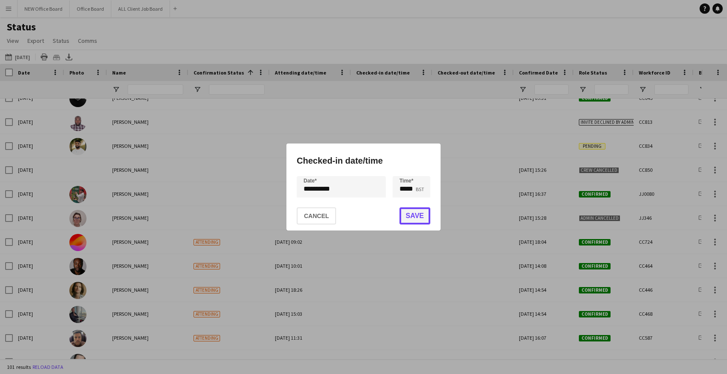
click at [417, 216] on button "Save" at bounding box center [415, 215] width 31 height 17
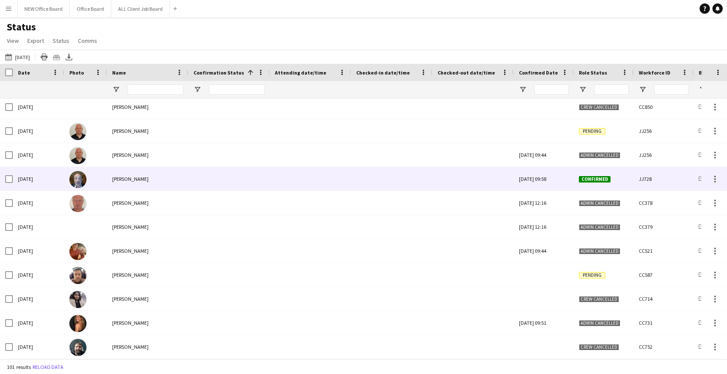
click at [383, 179] on div at bounding box center [391, 179] width 71 height 24
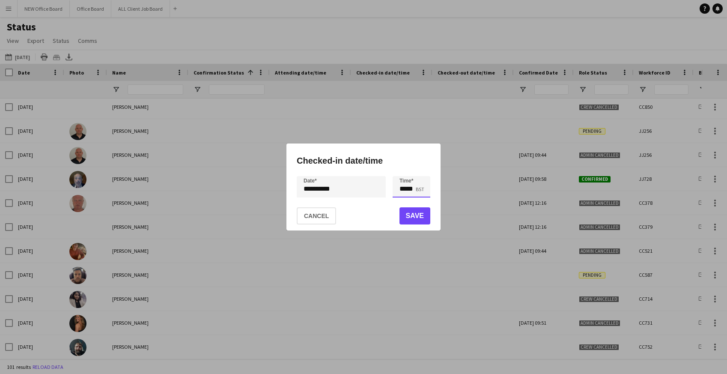
click at [415, 188] on input "*****" at bounding box center [412, 186] width 38 height 21
type input "*****"
click at [414, 215] on button "Save" at bounding box center [415, 215] width 31 height 17
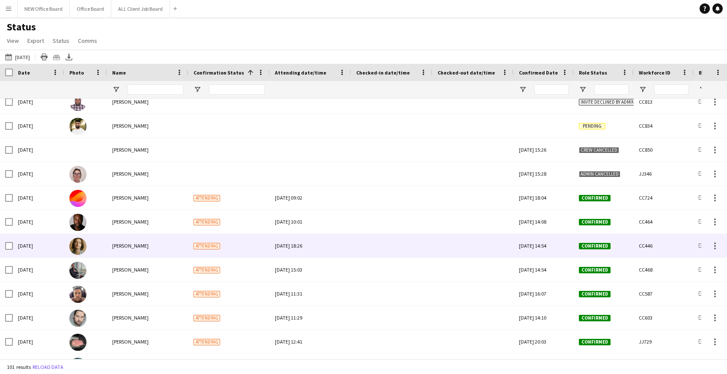
scroll to position [1360, 0]
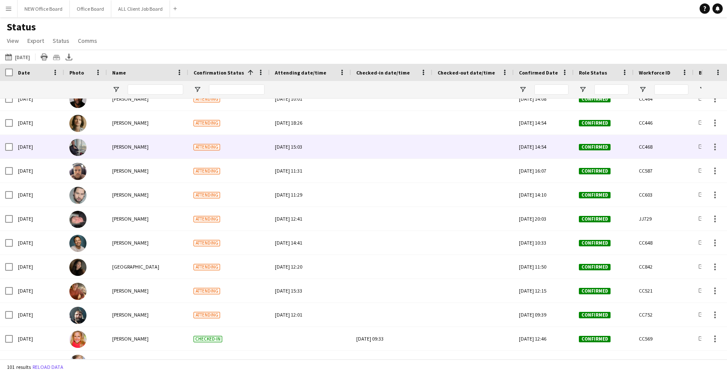
click at [388, 147] on div at bounding box center [391, 147] width 71 height 24
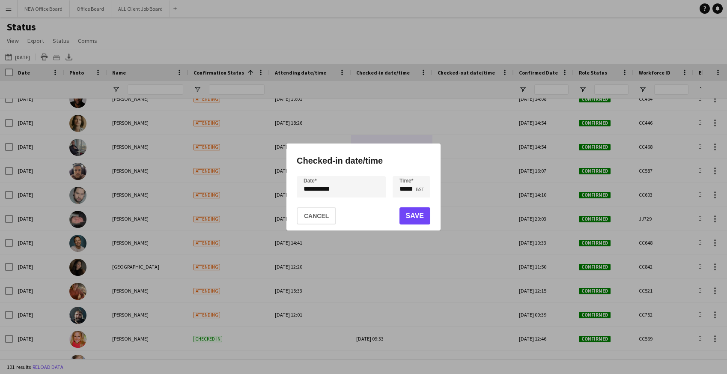
click at [409, 113] on div at bounding box center [363, 187] width 727 height 374
click at [324, 212] on button "Cancel" at bounding box center [316, 215] width 39 height 17
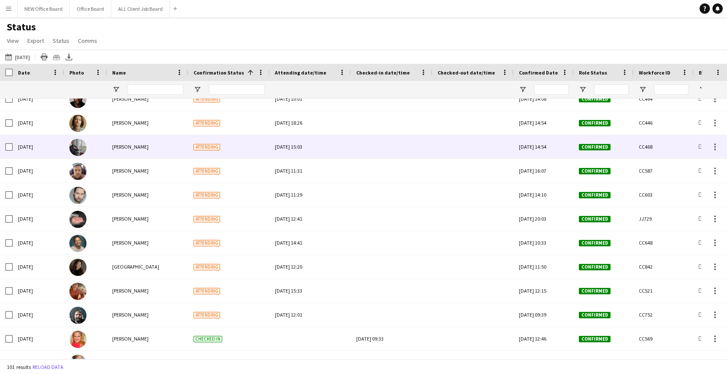
click at [400, 148] on div at bounding box center [391, 147] width 71 height 24
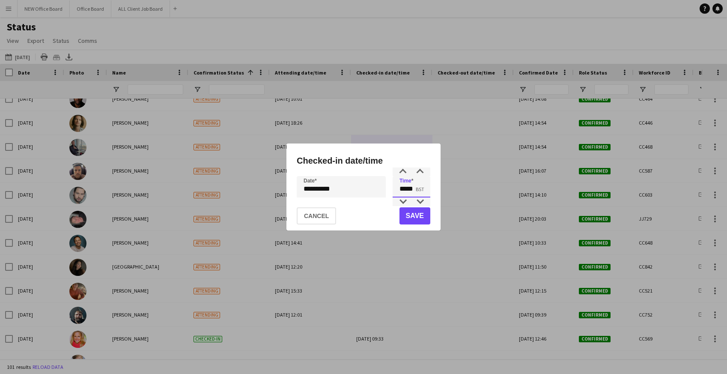
drag, startPoint x: 397, startPoint y: 188, endPoint x: 420, endPoint y: 187, distance: 22.7
click at [420, 187] on input "*****" at bounding box center [412, 186] width 38 height 21
type input "*****"
click at [417, 214] on button "Save" at bounding box center [415, 215] width 31 height 17
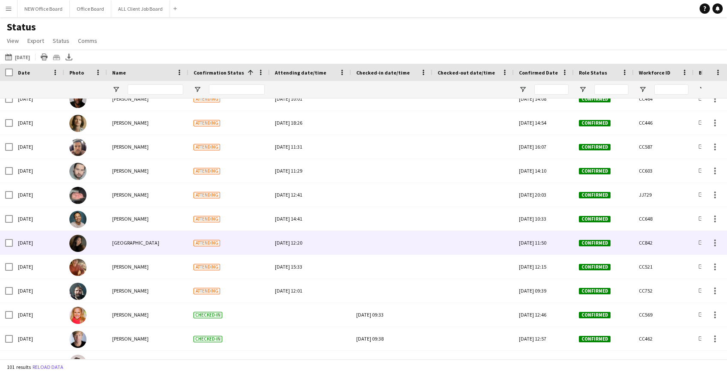
click at [376, 244] on div at bounding box center [391, 243] width 71 height 24
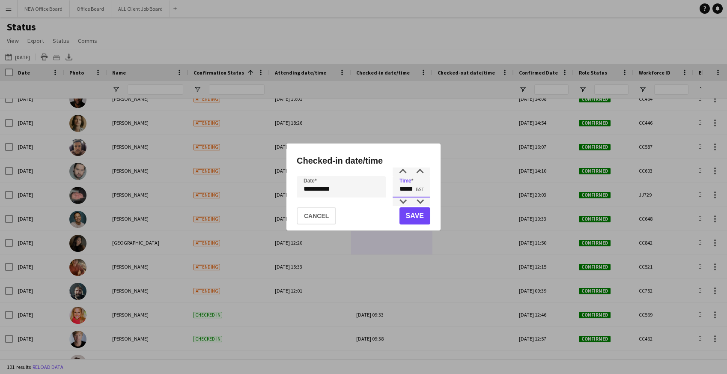
drag, startPoint x: 399, startPoint y: 185, endPoint x: 421, endPoint y: 188, distance: 21.6
click at [421, 189] on input "*****" at bounding box center [412, 186] width 38 height 21
type input "*****"
click at [420, 219] on button "Save" at bounding box center [415, 215] width 31 height 17
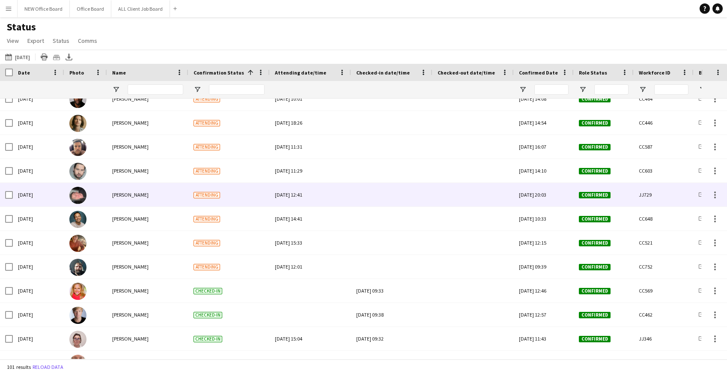
click at [385, 194] on div at bounding box center [391, 195] width 71 height 24
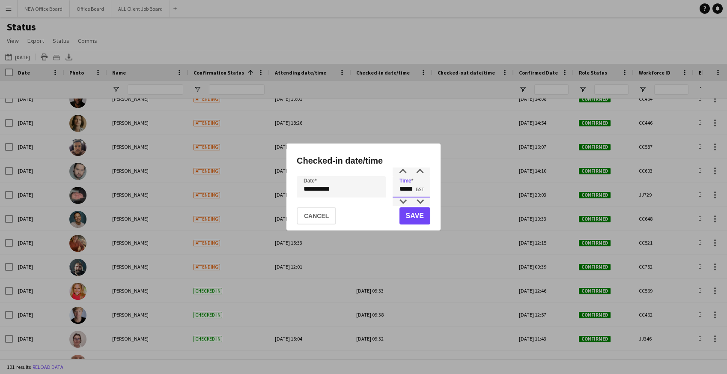
drag, startPoint x: 399, startPoint y: 189, endPoint x: 425, endPoint y: 189, distance: 26.6
click at [426, 189] on input "*****" at bounding box center [412, 186] width 38 height 21
type input "*****"
click at [424, 217] on button "Save" at bounding box center [415, 215] width 31 height 17
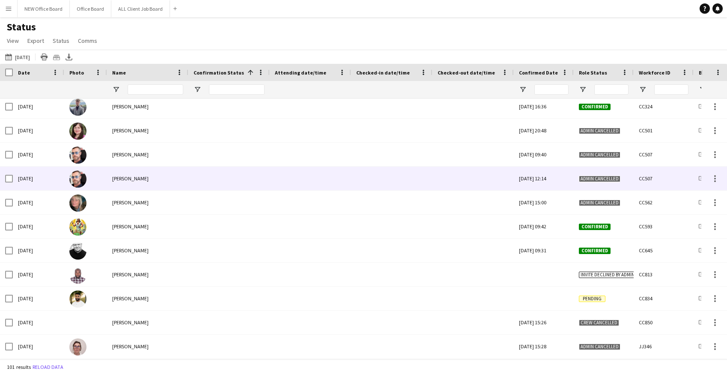
scroll to position [1131, 0]
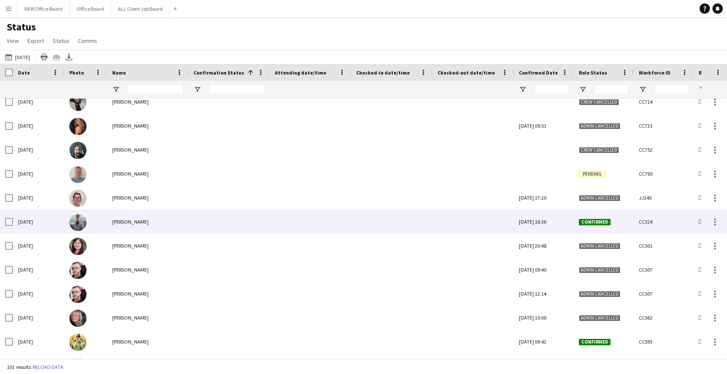
click at [385, 224] on div at bounding box center [391, 222] width 71 height 24
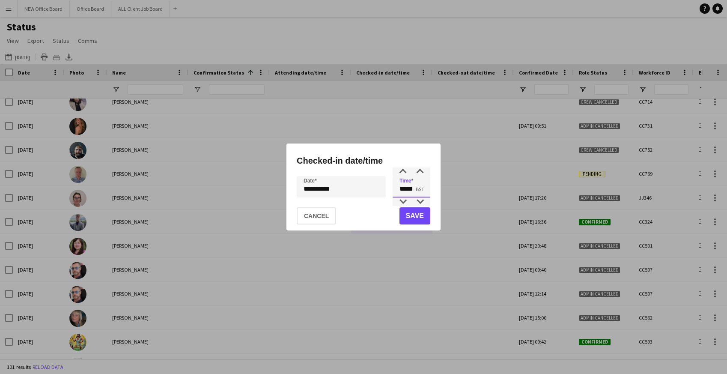
drag, startPoint x: 402, startPoint y: 188, endPoint x: 415, endPoint y: 188, distance: 13.7
click at [415, 188] on input "*****" at bounding box center [412, 186] width 38 height 21
type input "*****"
click at [418, 213] on button "Save" at bounding box center [415, 215] width 31 height 17
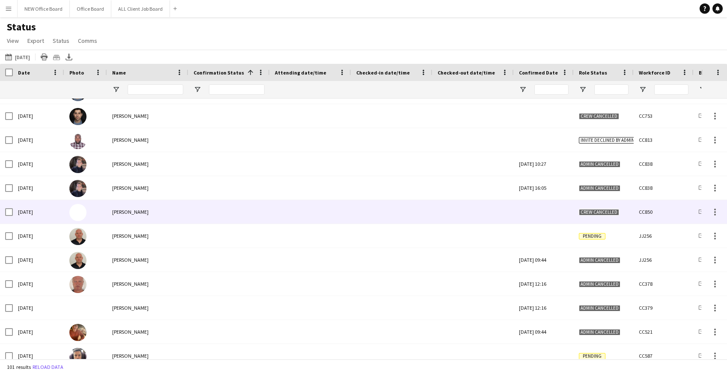
scroll to position [820, 0]
